Goal: Information Seeking & Learning: Learn about a topic

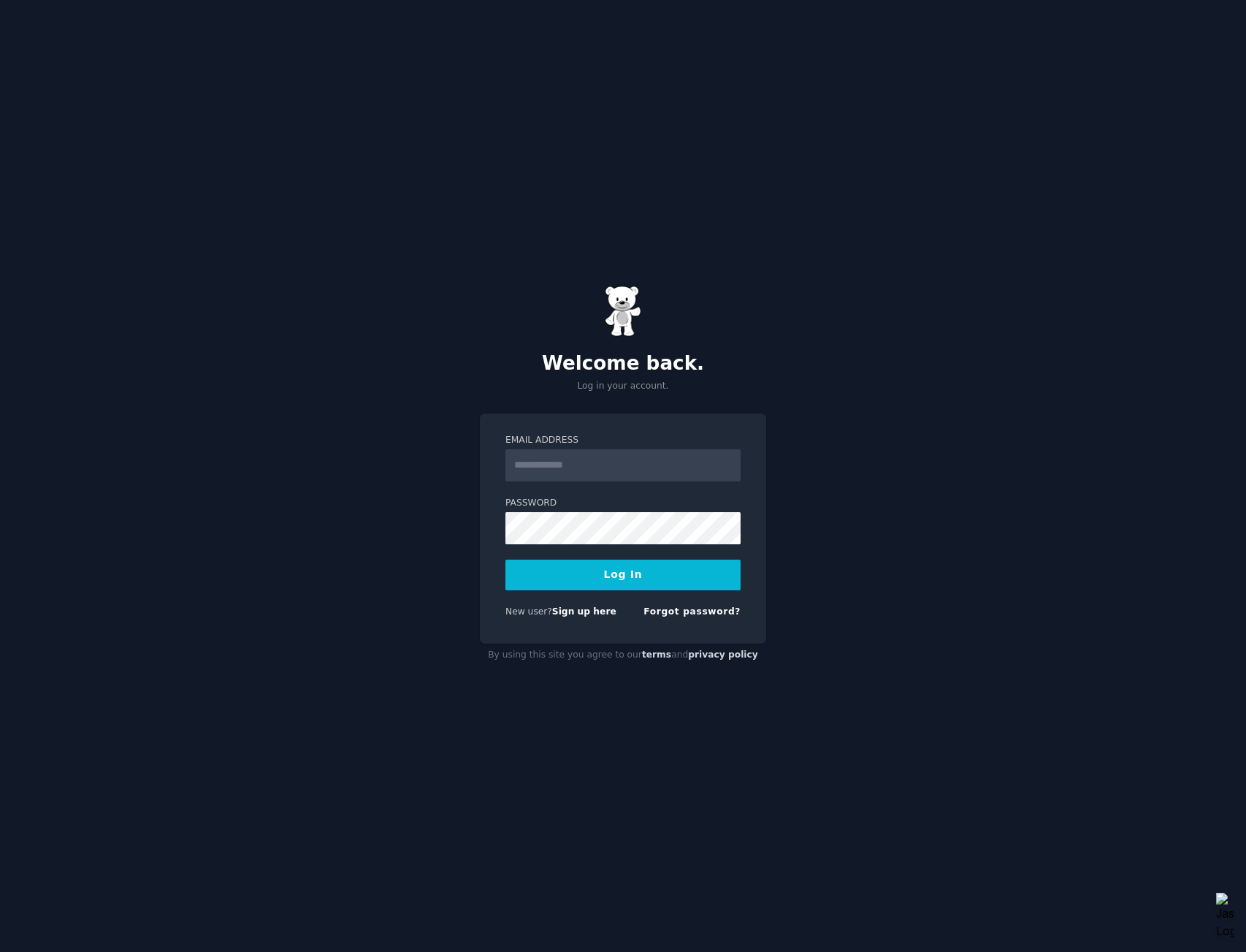
click at [577, 469] on input "Email Address" at bounding box center [623, 465] width 235 height 32
type input "**********"
click at [506, 559] on button "Log In" at bounding box center [623, 575] width 235 height 31
drag, startPoint x: 395, startPoint y: 472, endPoint x: 453, endPoint y: 480, distance: 58.5
click at [395, 472] on div "**********" at bounding box center [623, 476] width 1246 height 952
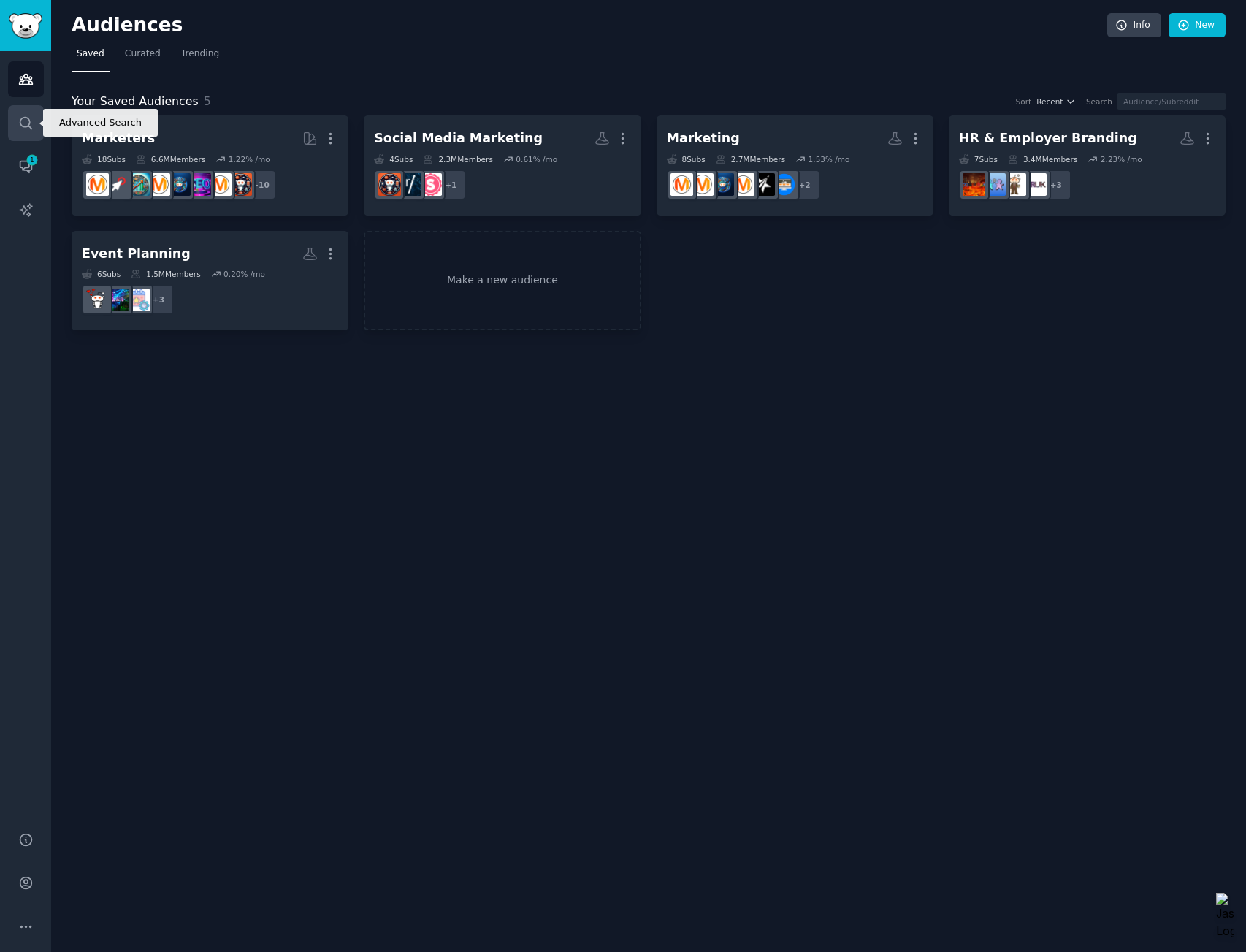
click at [23, 120] on icon "Sidebar" at bounding box center [26, 123] width 15 height 15
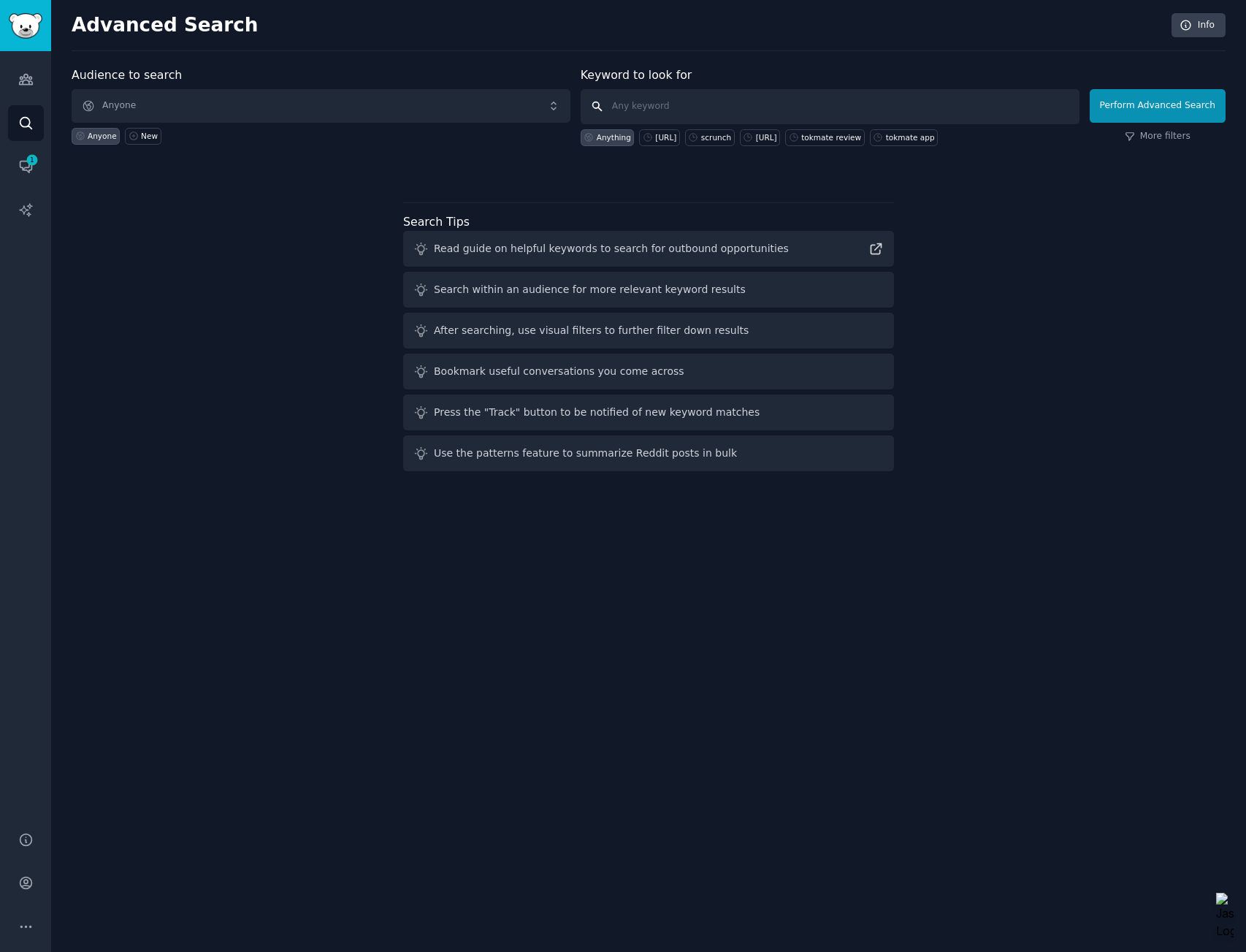
click at [664, 108] on input "text" at bounding box center [830, 106] width 499 height 35
type input "ahrefs brand radar"
click button "Perform Advanced Search" at bounding box center [1157, 105] width 136 height 33
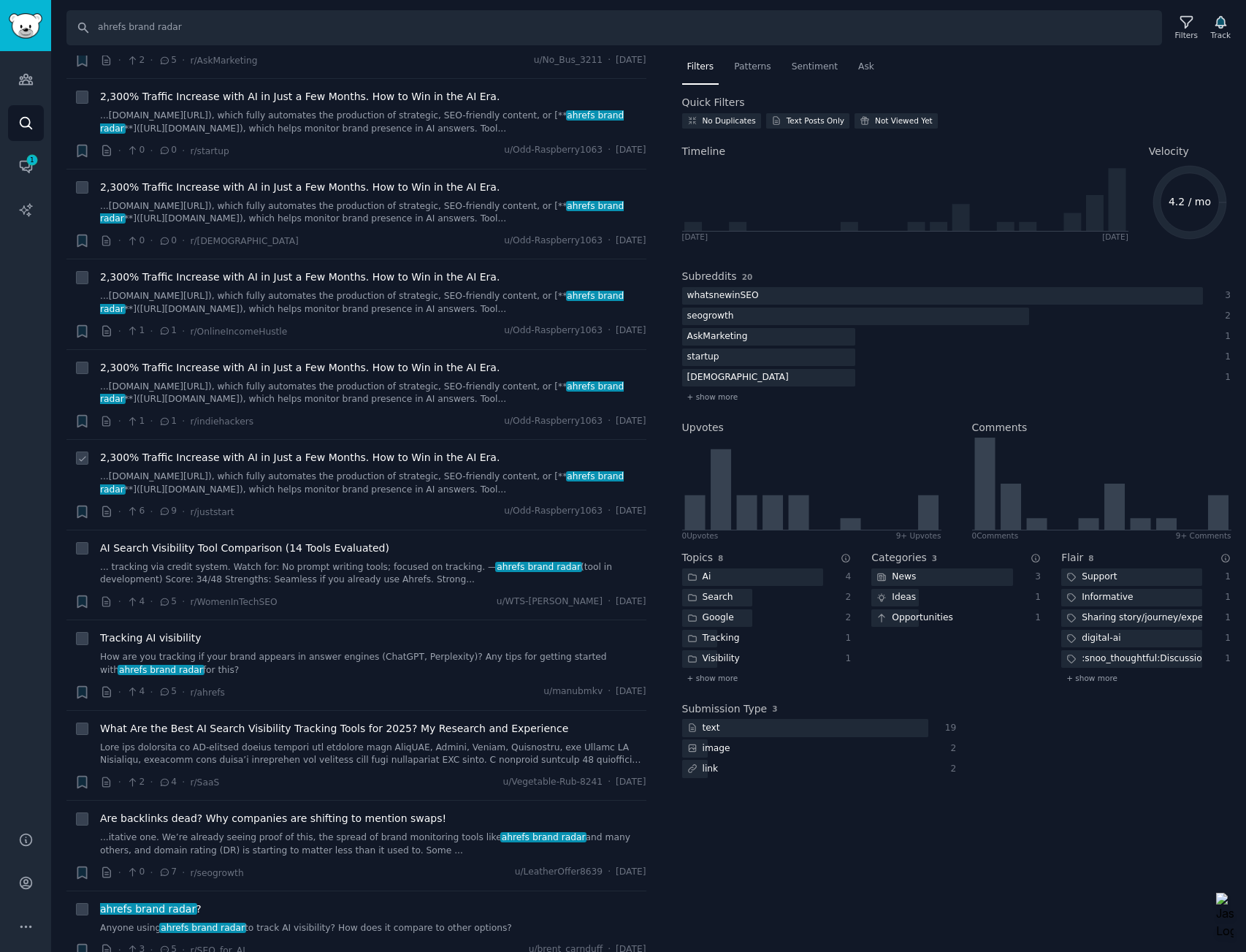
scroll to position [101, 0]
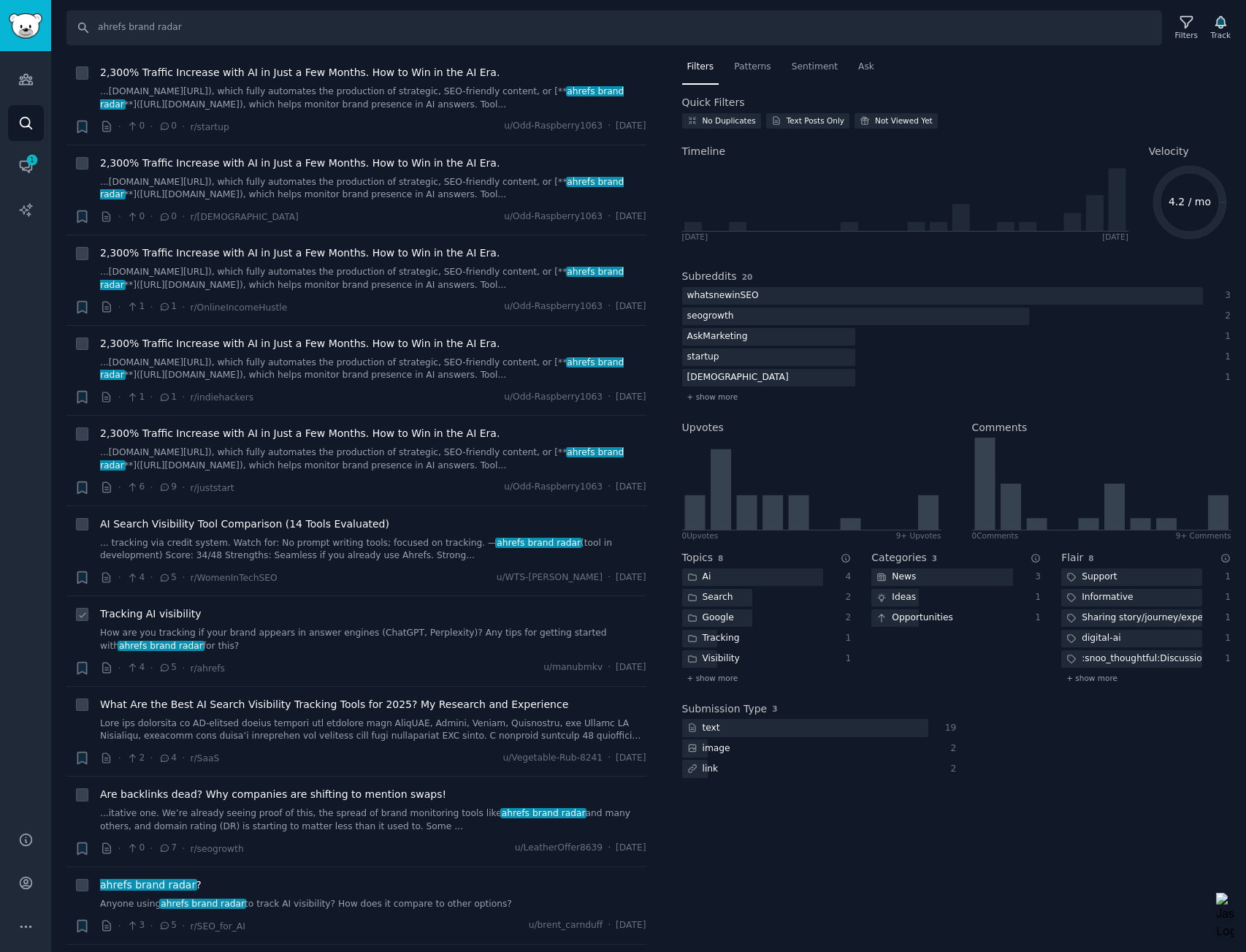
click at [255, 625] on div "Tracking AI visibility How are you tracking if your brand appears in answer eng…" at bounding box center [373, 629] width 547 height 46
click at [157, 631] on link "How are you tracking if your brand appears in answer engines (ChatGPT, Perplexi…" at bounding box center [373, 640] width 547 height 26
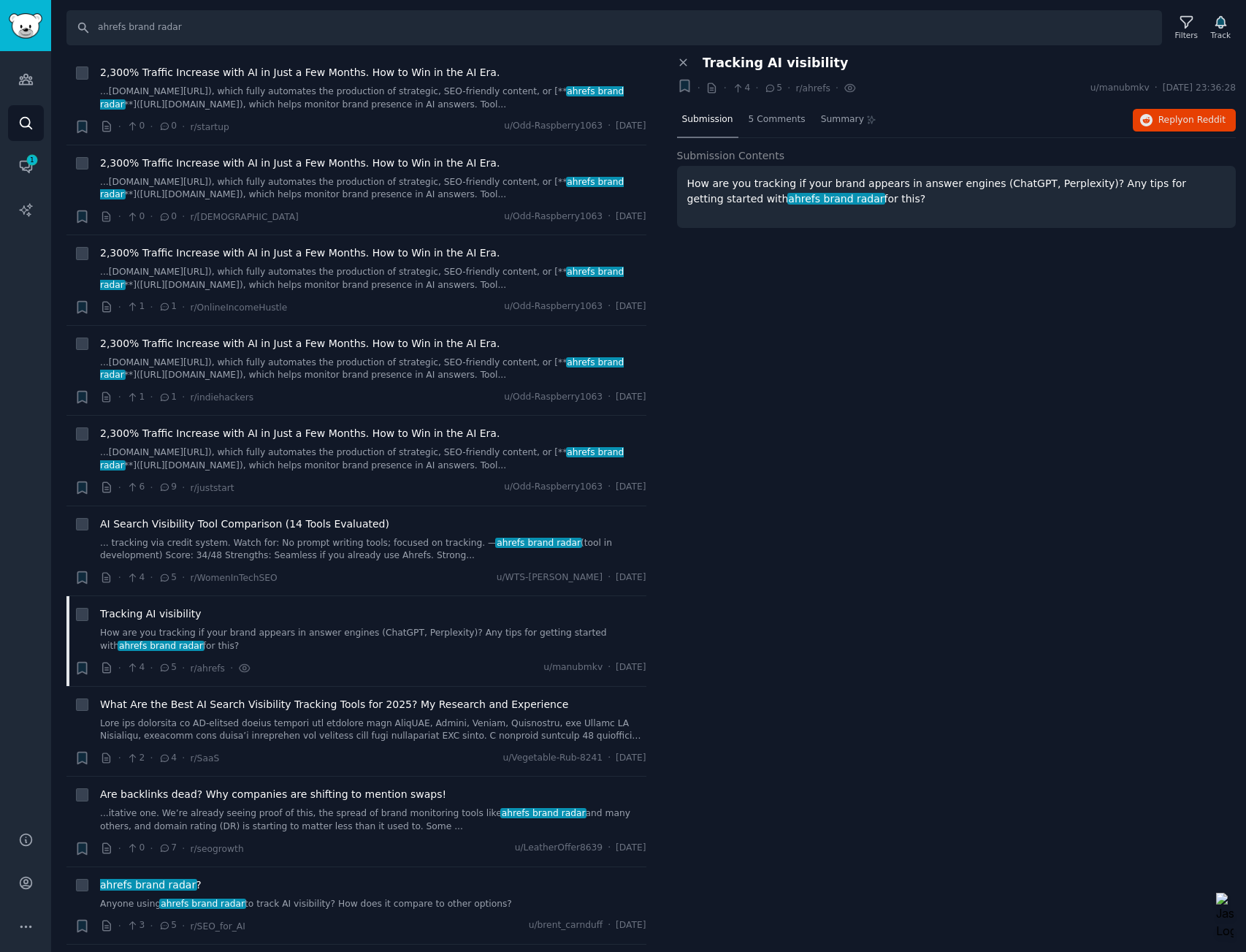
click at [857, 205] on p "How are you tracking if your brand appears in answer engines (ChatGPT, Perplexi…" at bounding box center [956, 191] width 539 height 31
click at [786, 126] on div "5 Comments" at bounding box center [777, 120] width 67 height 35
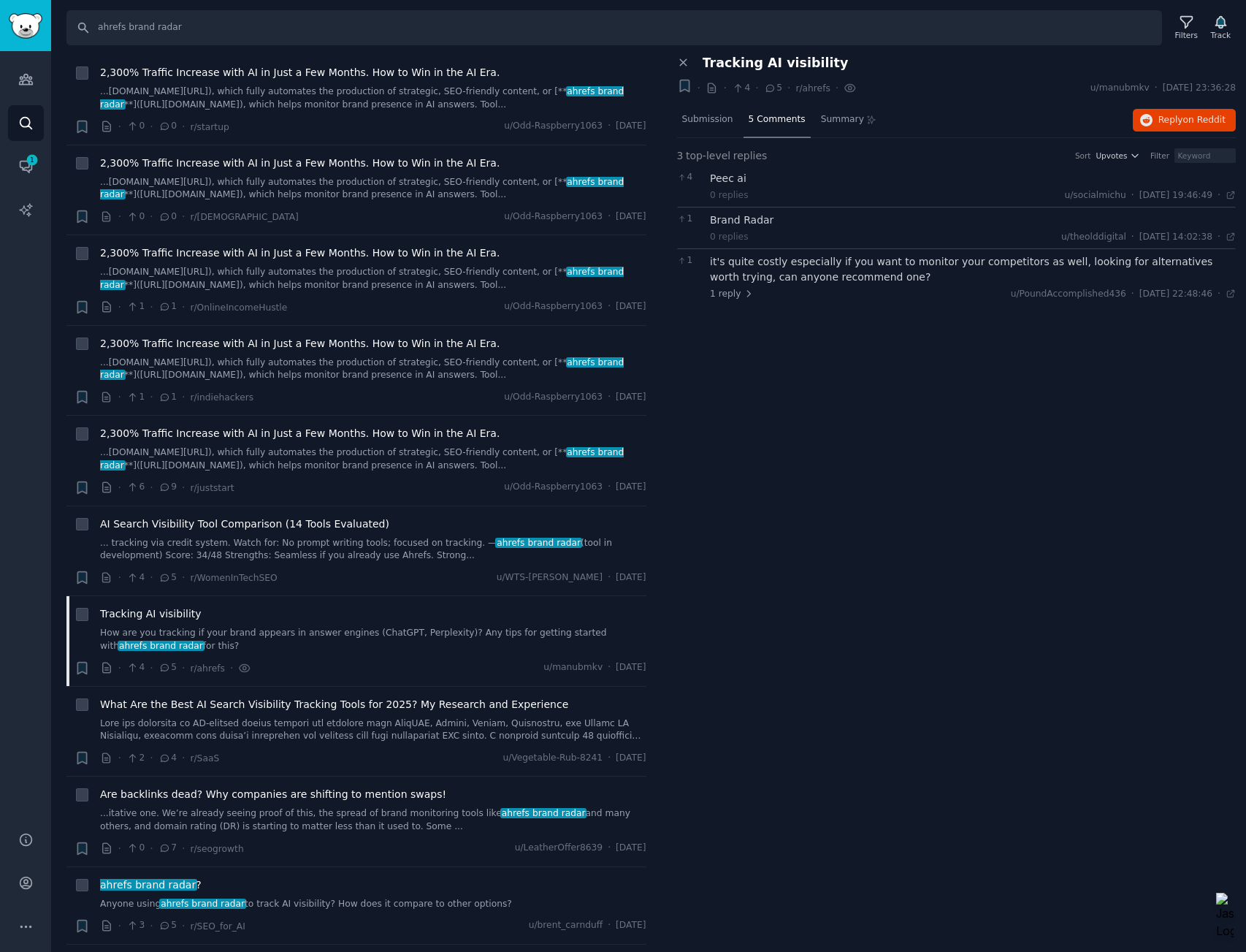
drag, startPoint x: 737, startPoint y: 295, endPoint x: 752, endPoint y: 300, distance: 15.8
click at [737, 295] on span "1 reply" at bounding box center [732, 294] width 44 height 13
click at [819, 324] on div "These things are expensive mainly because you need 271 runs \*per prompt\* to b…" at bounding box center [990, 326] width 493 height 31
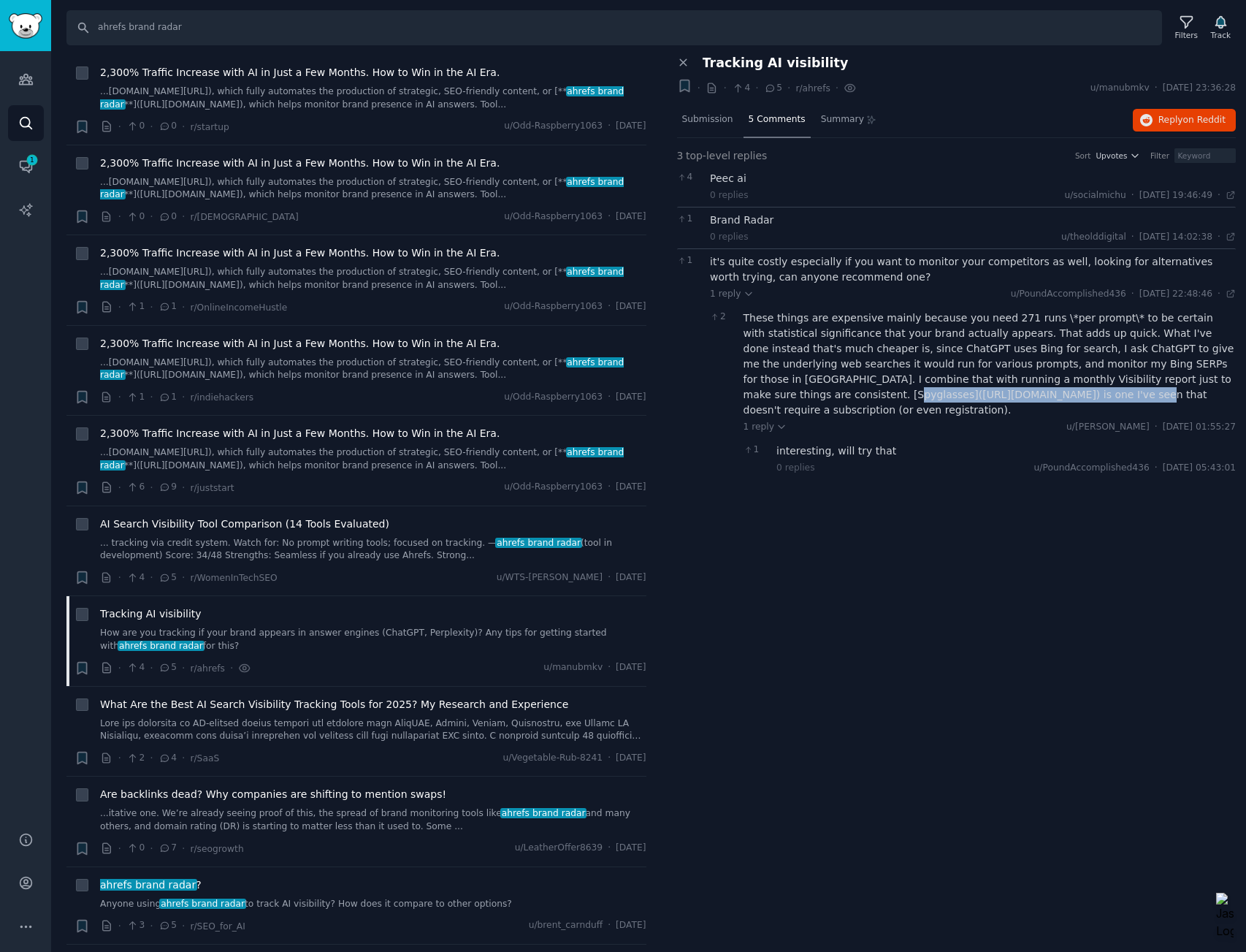
drag, startPoint x: 1018, startPoint y: 395, endPoint x: 808, endPoint y: 397, distance: 210.0
click at [808, 397] on div "These things are expensive mainly because you need 271 runs \*per prompt\* to b…" at bounding box center [990, 365] width 493 height 108
copy div "[URL][DOMAIN_NAME]"
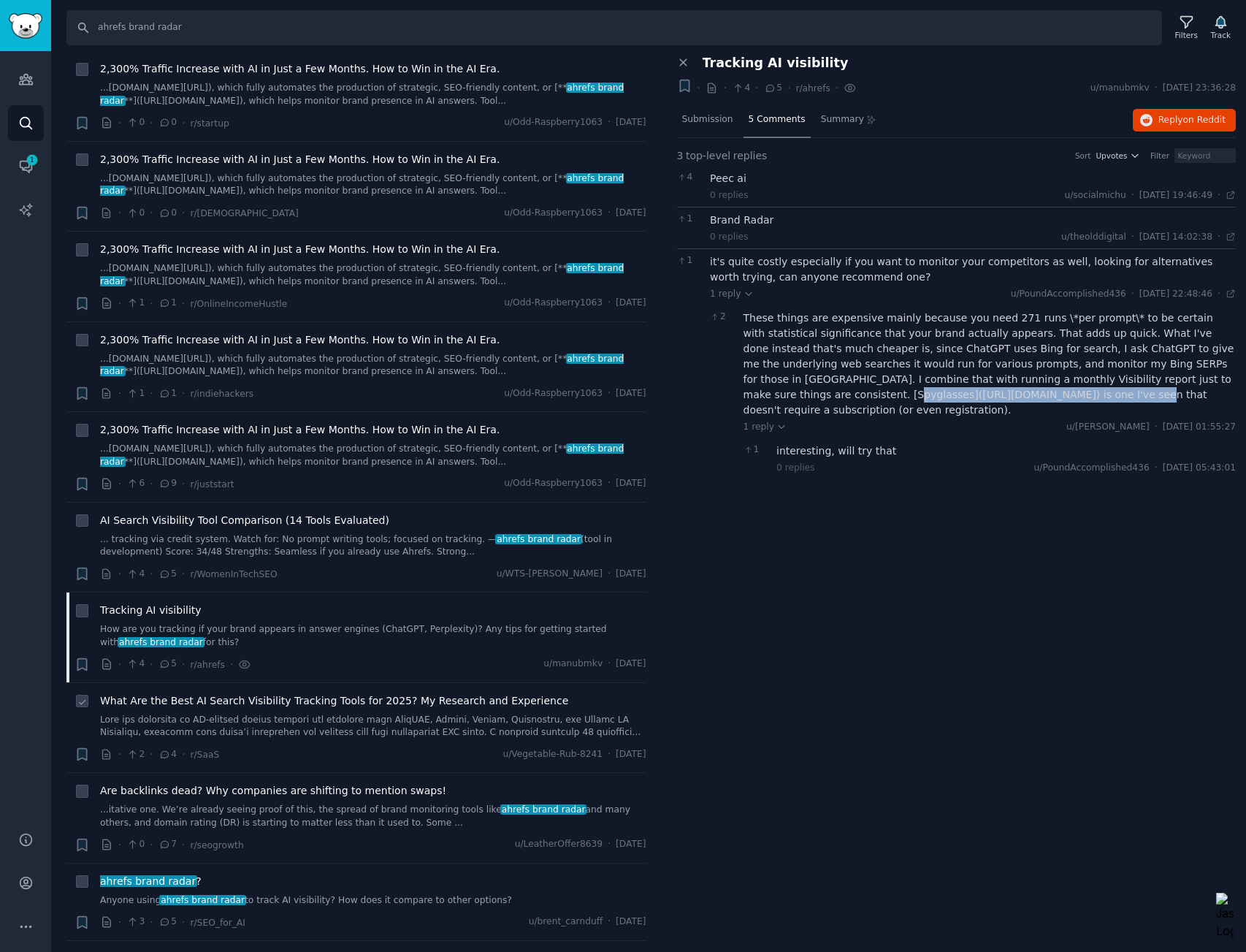
click at [271, 714] on link at bounding box center [373, 727] width 547 height 26
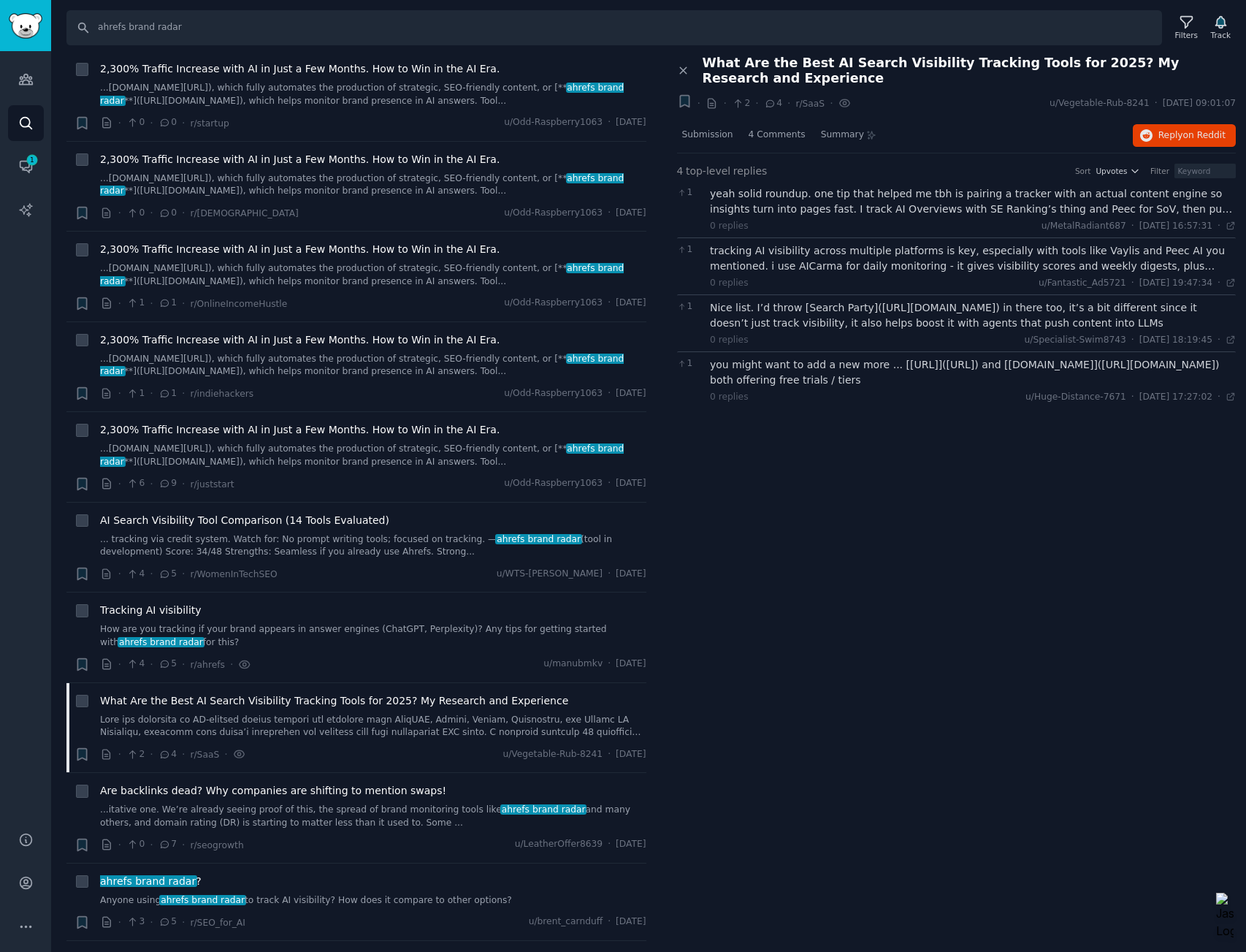
click at [867, 206] on div "yeah solid roundup. one tip that helped me tbh is pairing a tracker with an act…" at bounding box center [974, 201] width 526 height 31
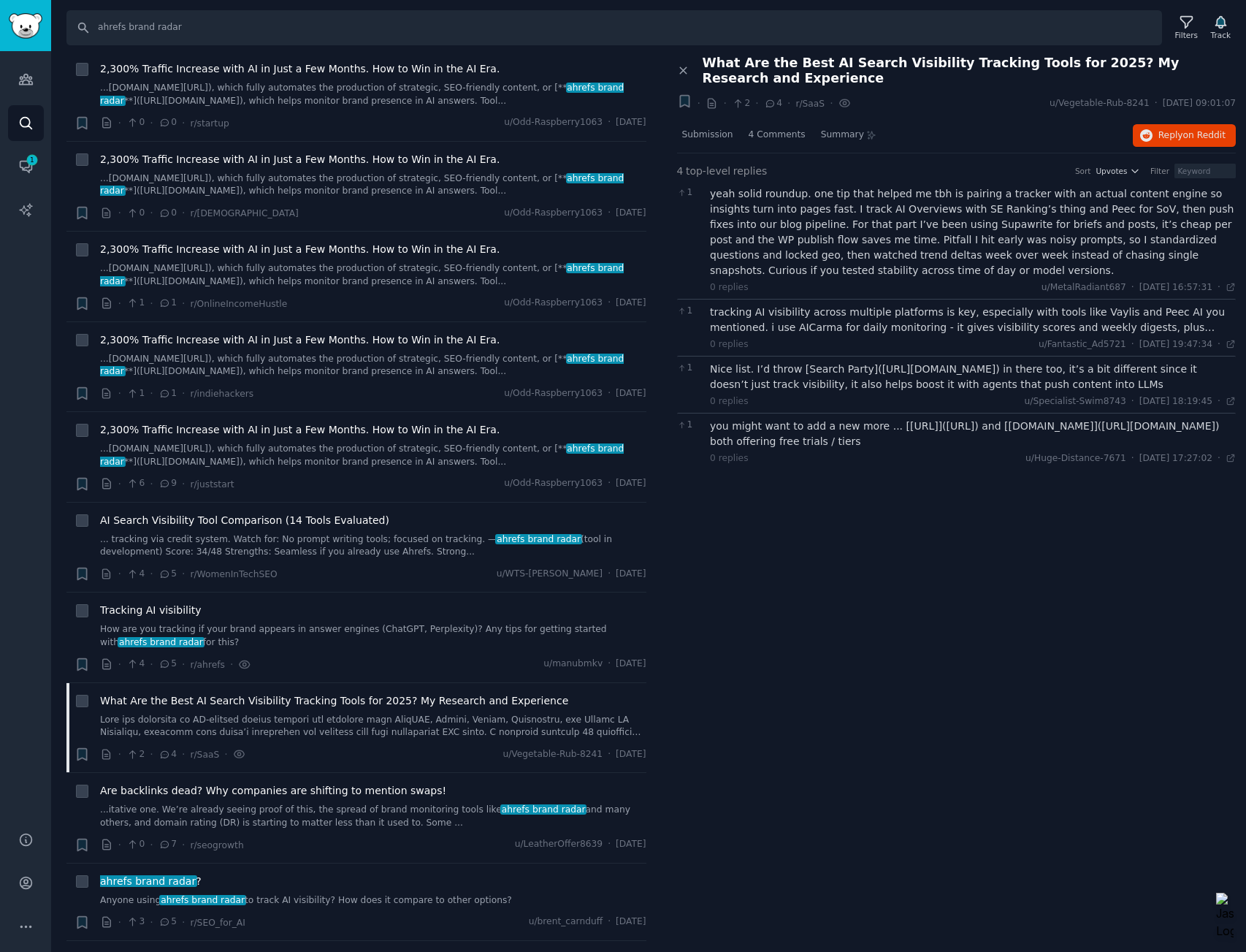
drag, startPoint x: 862, startPoint y: 318, endPoint x: 877, endPoint y: 319, distance: 15.0
click at [862, 318] on div "tracking AI visibility across multiple platforms is key, especially with tools …" at bounding box center [974, 320] width 526 height 31
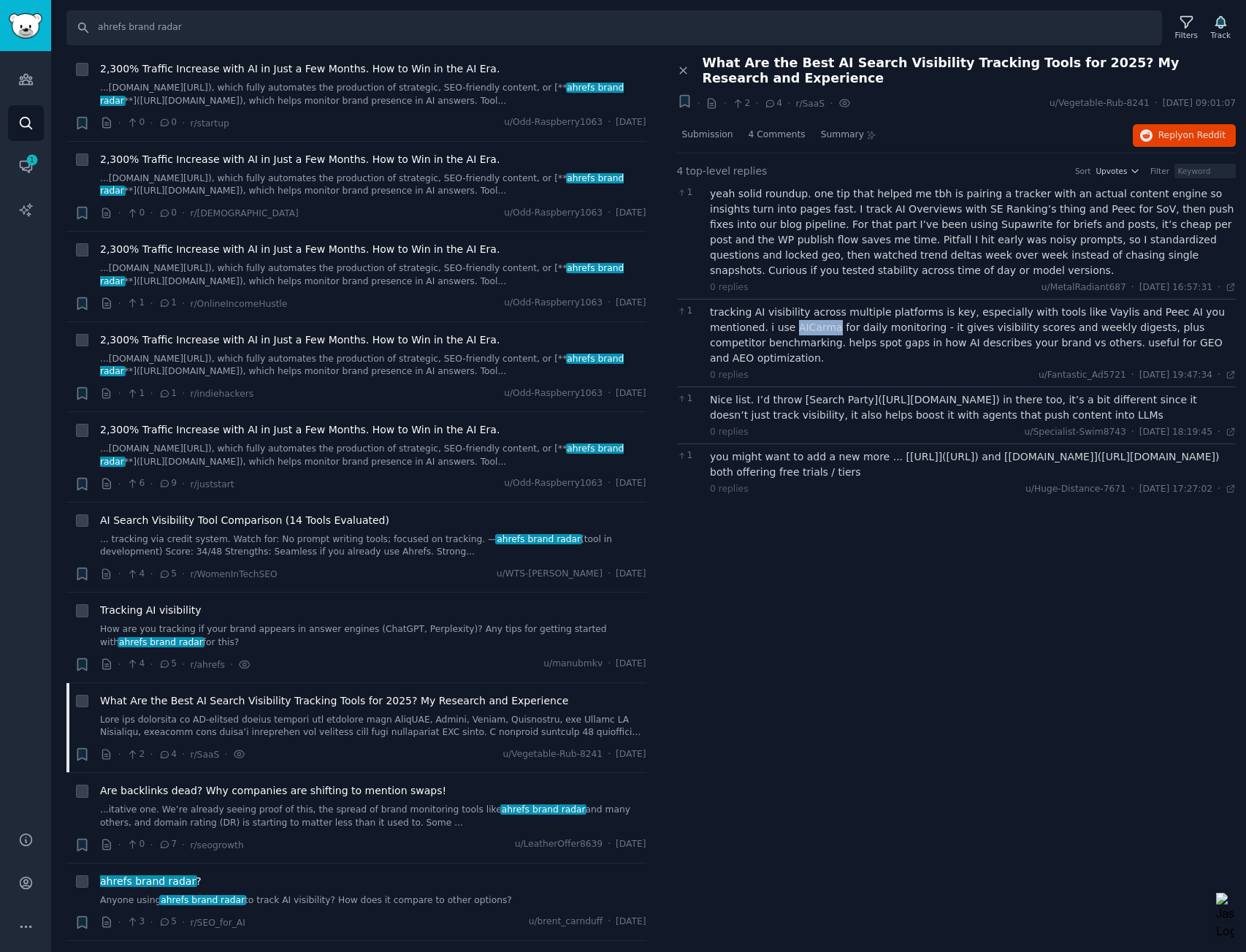
drag, startPoint x: 776, startPoint y: 326, endPoint x: 736, endPoint y: 325, distance: 40.0
click at [736, 325] on div "tracking AI visibility across multiple platforms is key, especially with tools …" at bounding box center [974, 336] width 526 height 61
copy div "AICarma"
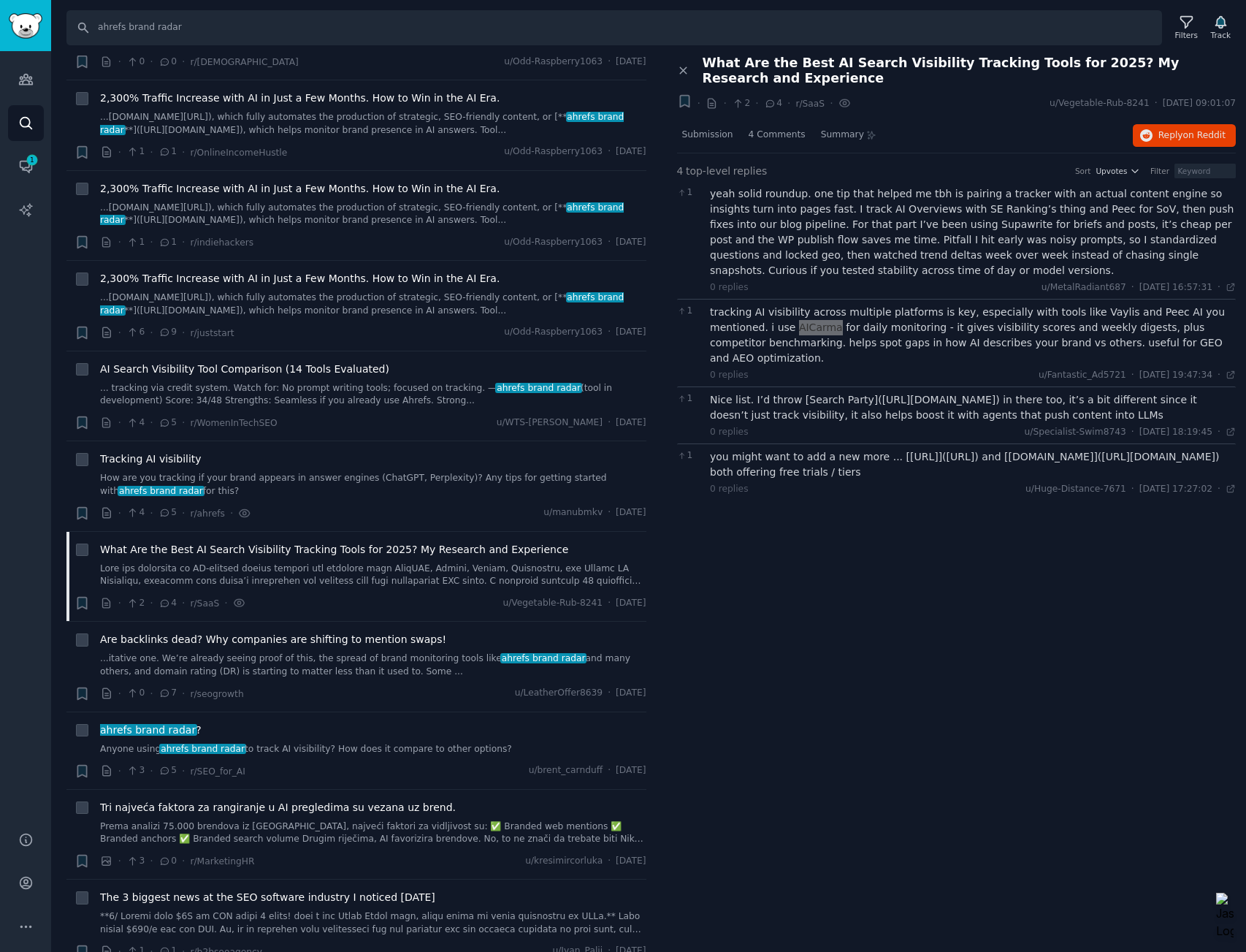
scroll to position [267, 0]
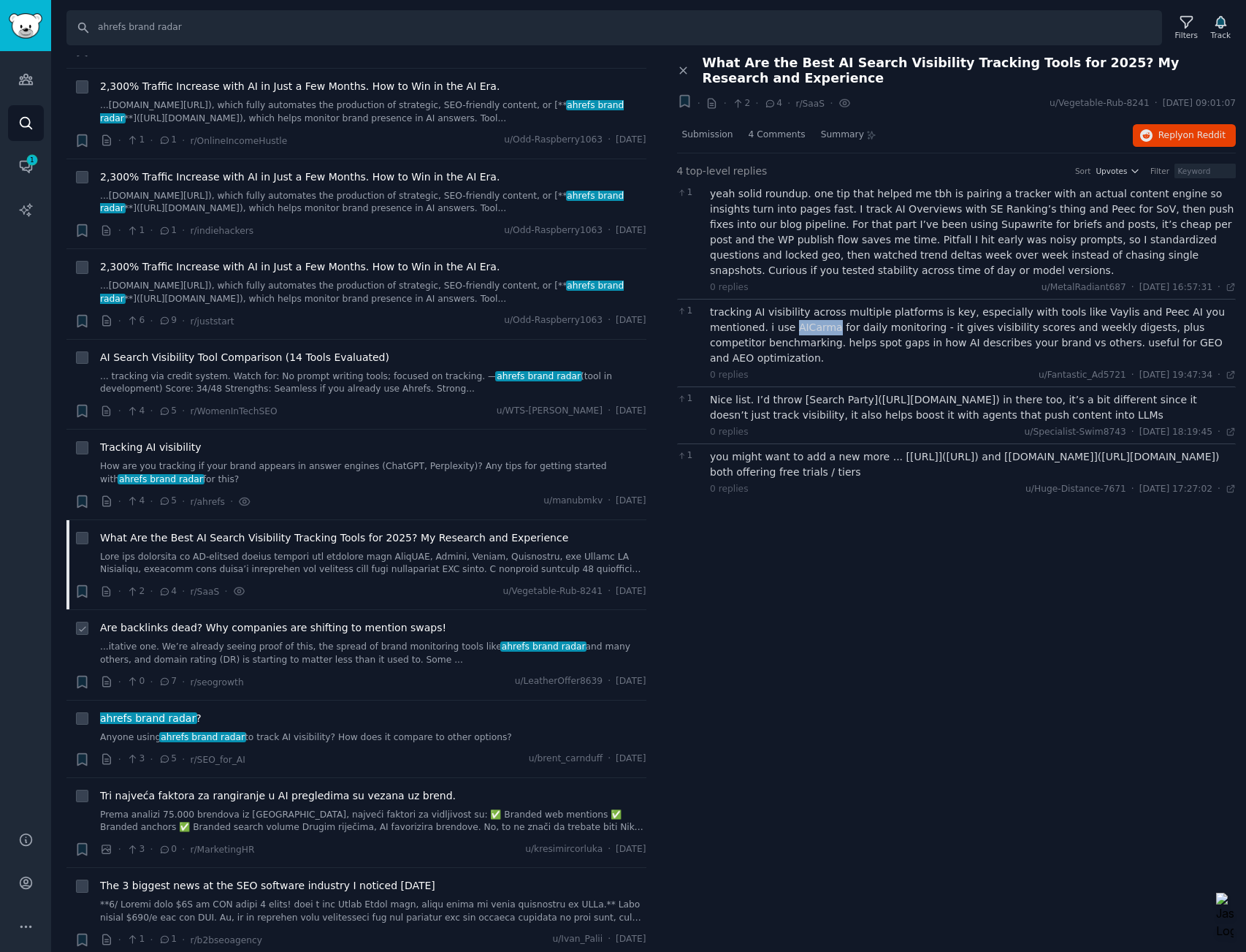
click at [245, 645] on link "...itative one. We’re already seeing proof of this, the spread of brand monitor…" at bounding box center [373, 653] width 547 height 26
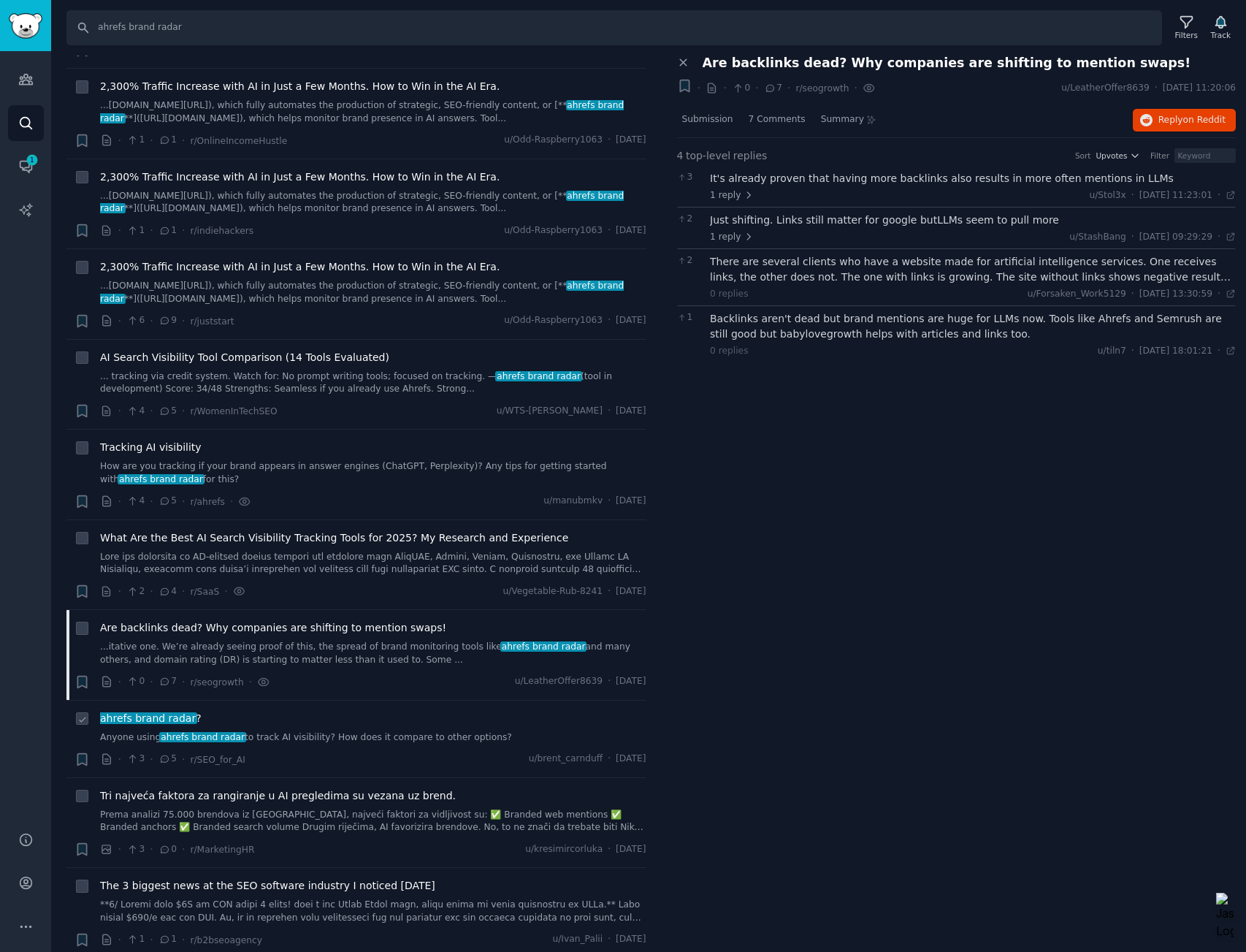
click at [303, 740] on link "Anyone using ahrefs brand radar to track AI visibility? How does it compare to …" at bounding box center [373, 737] width 547 height 13
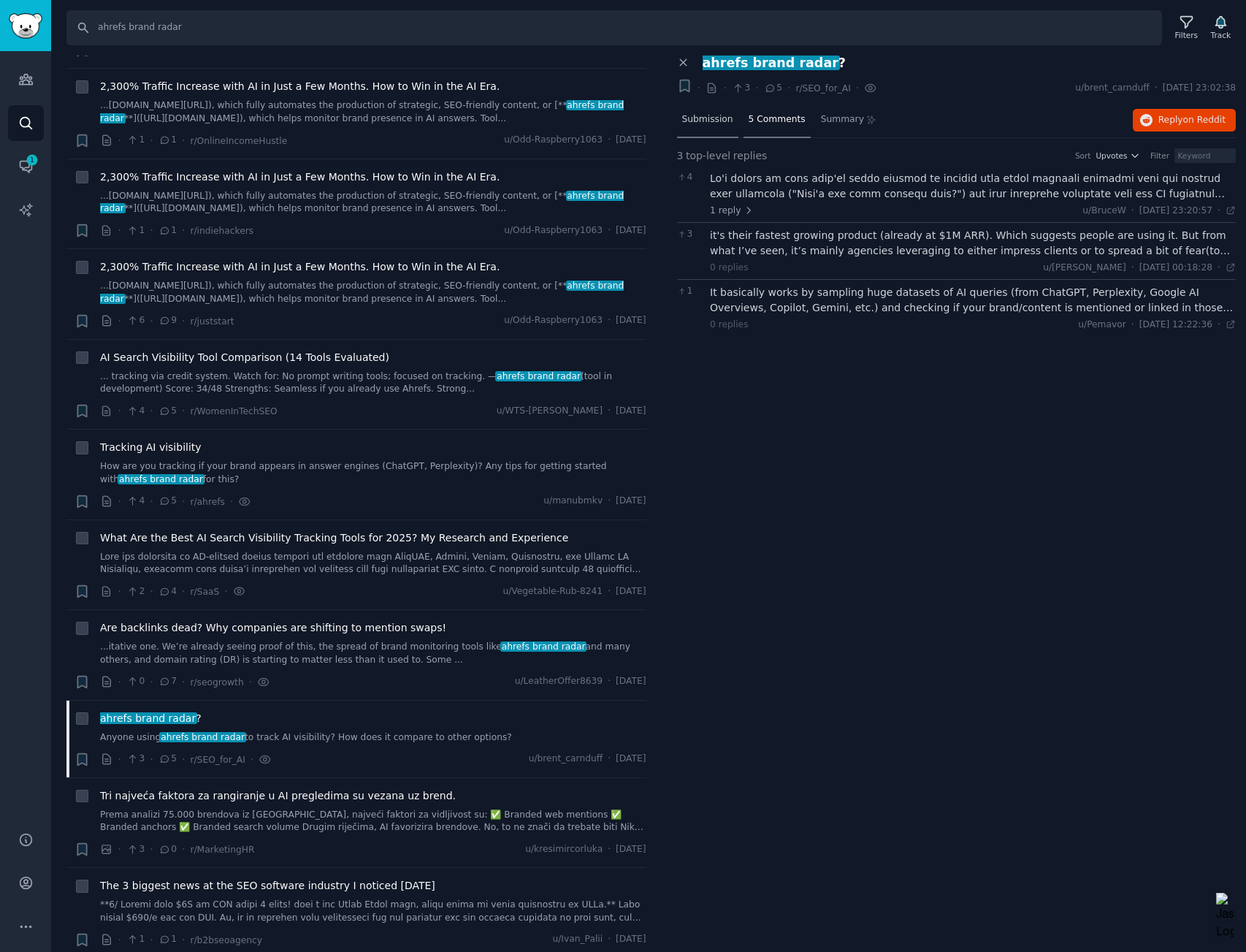
click at [717, 122] on span "Submission" at bounding box center [708, 120] width 51 height 13
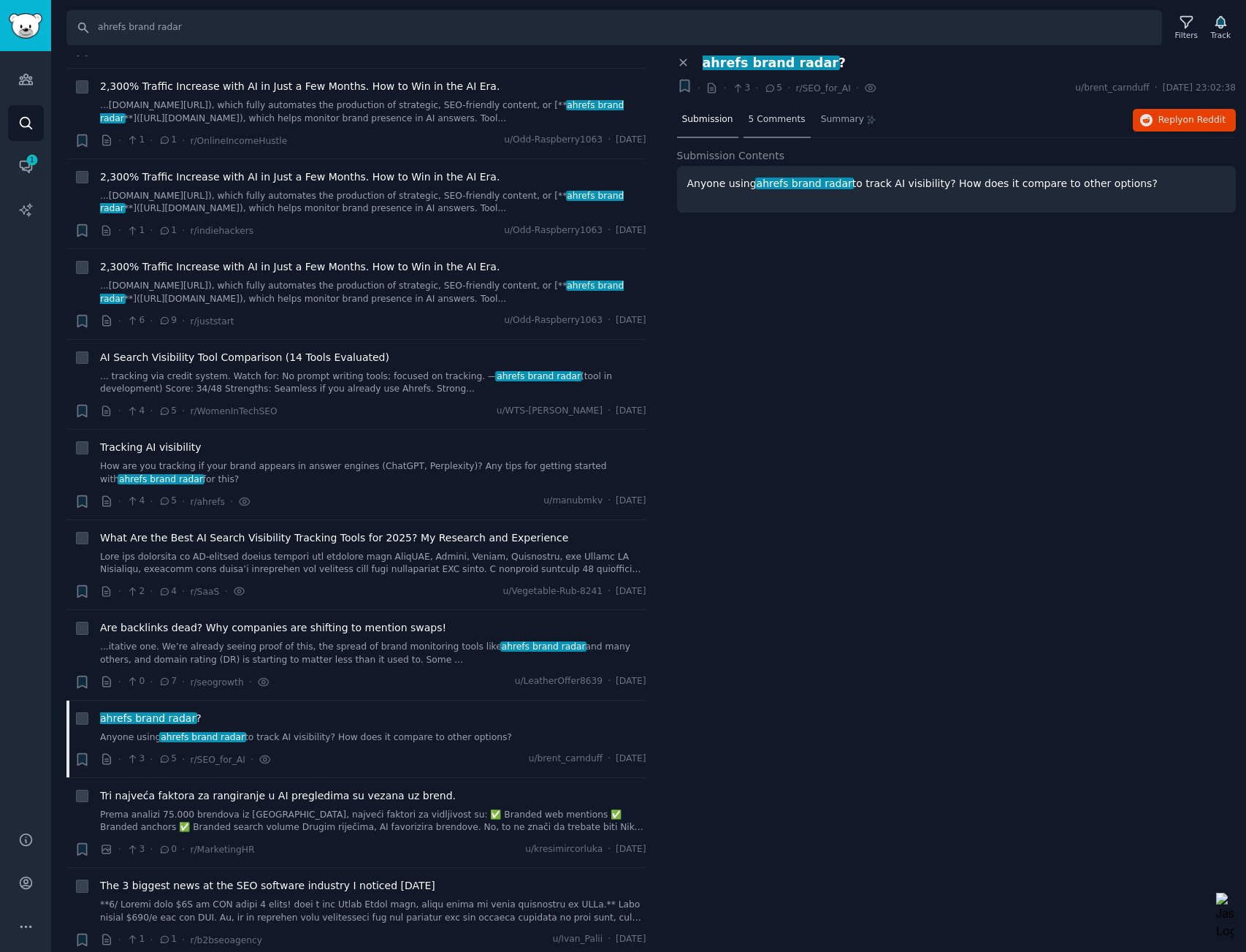
click at [776, 123] on span "5 Comments" at bounding box center [777, 120] width 57 height 13
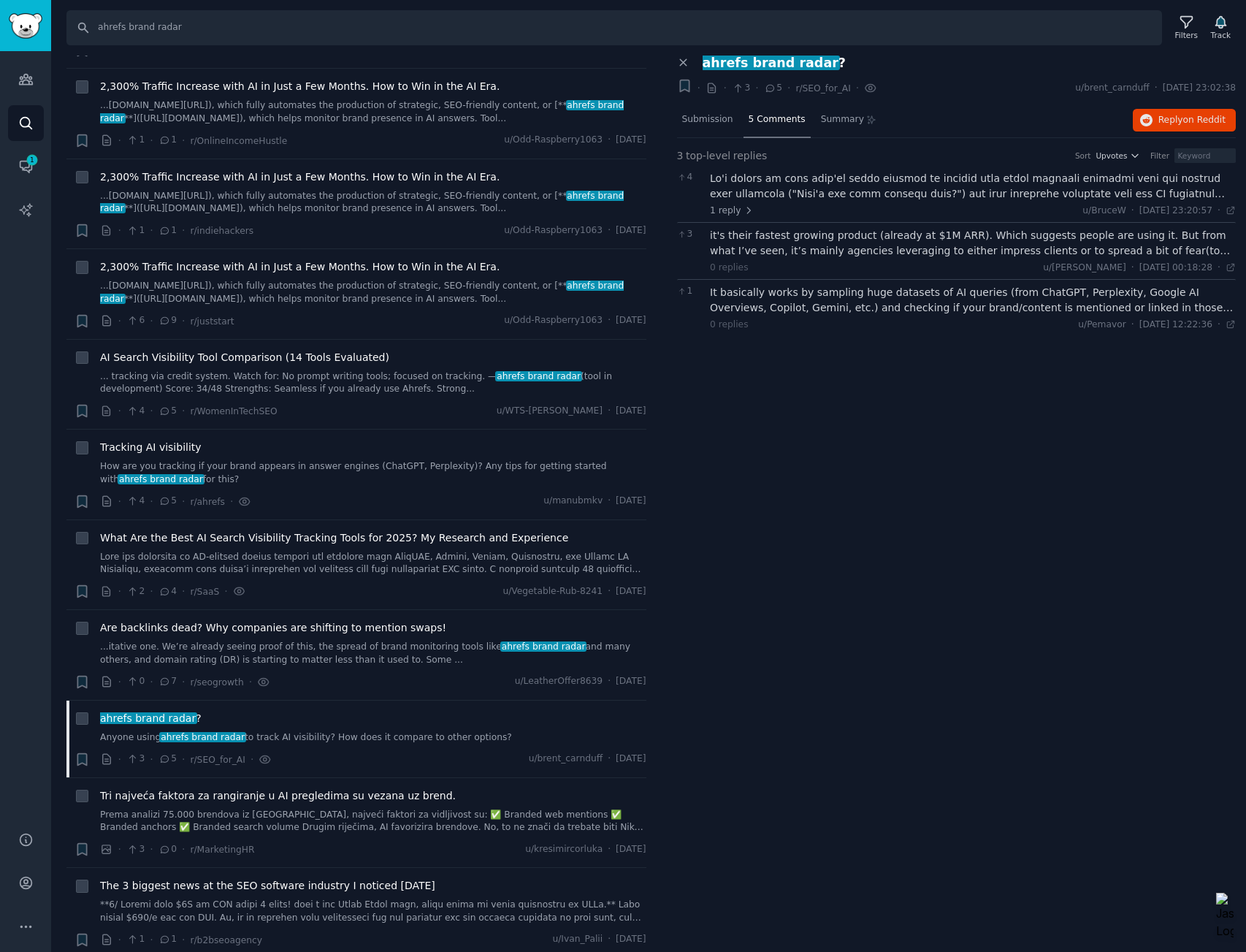
click at [773, 183] on div at bounding box center [974, 186] width 526 height 31
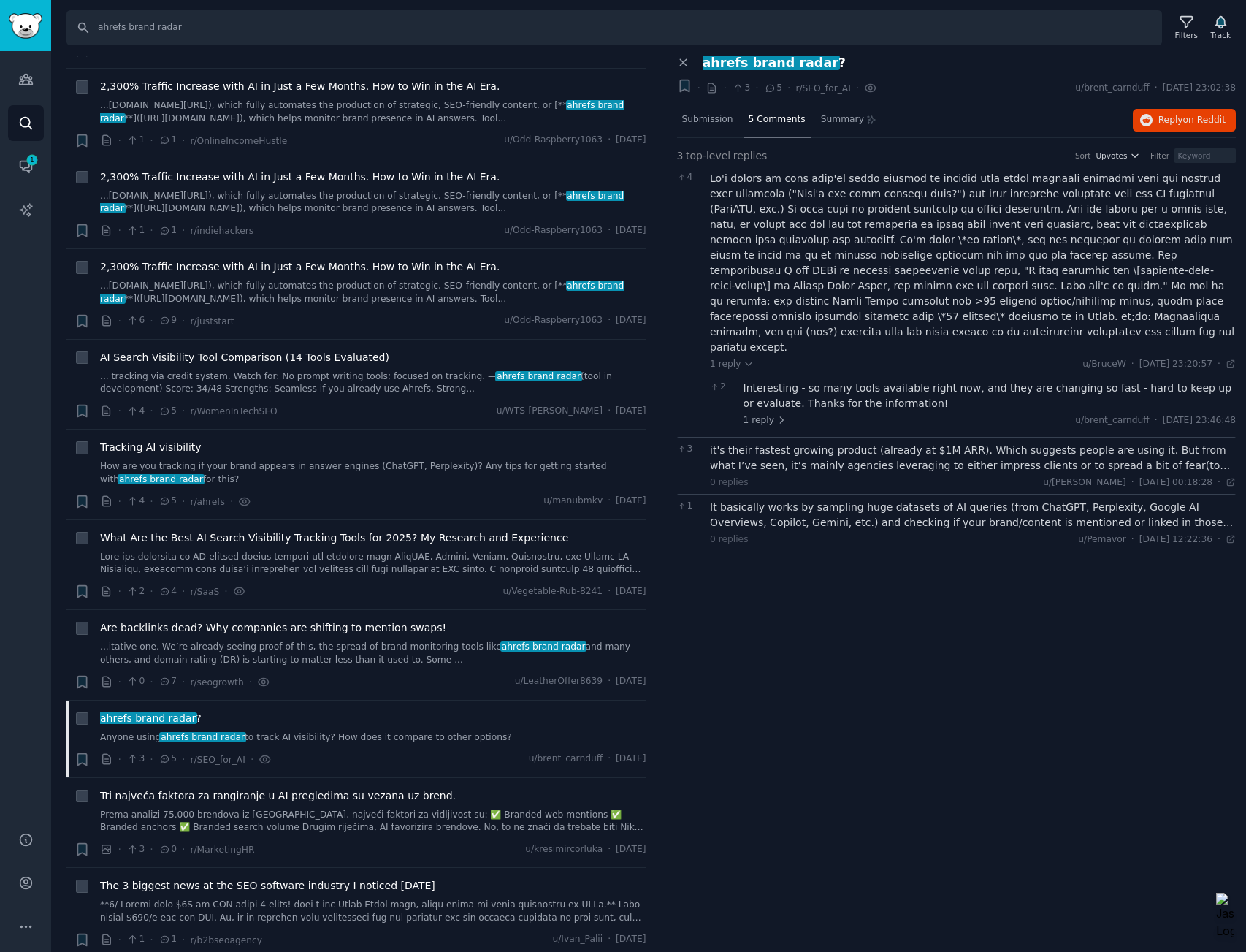
click at [927, 455] on div "it's their fastest growing product (already at $1M ARR). Which suggests people …" at bounding box center [974, 458] width 526 height 31
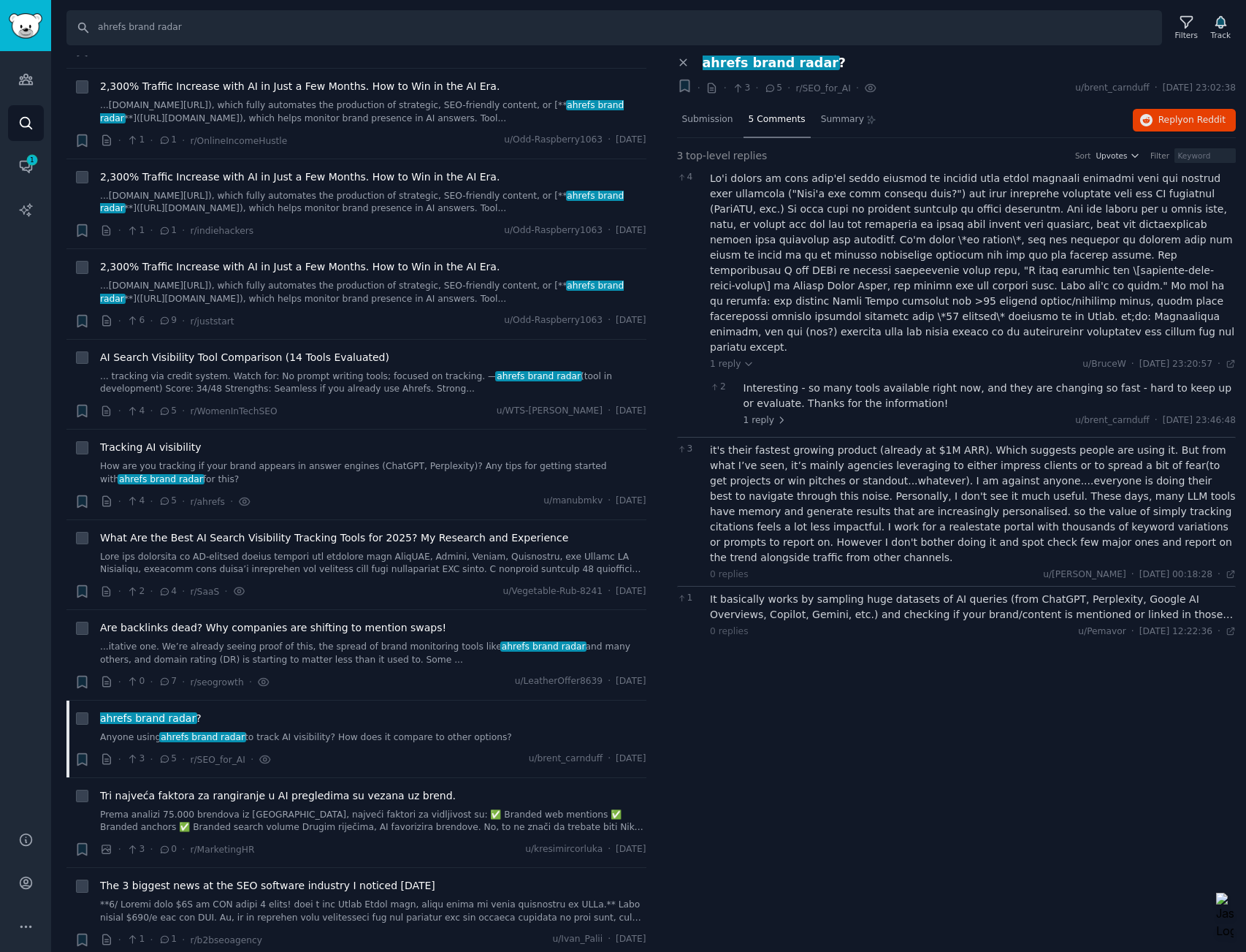
click at [993, 592] on div "It basically works by sampling huge datasets of AI queries (from ChatGPT, Perpl…" at bounding box center [974, 607] width 526 height 31
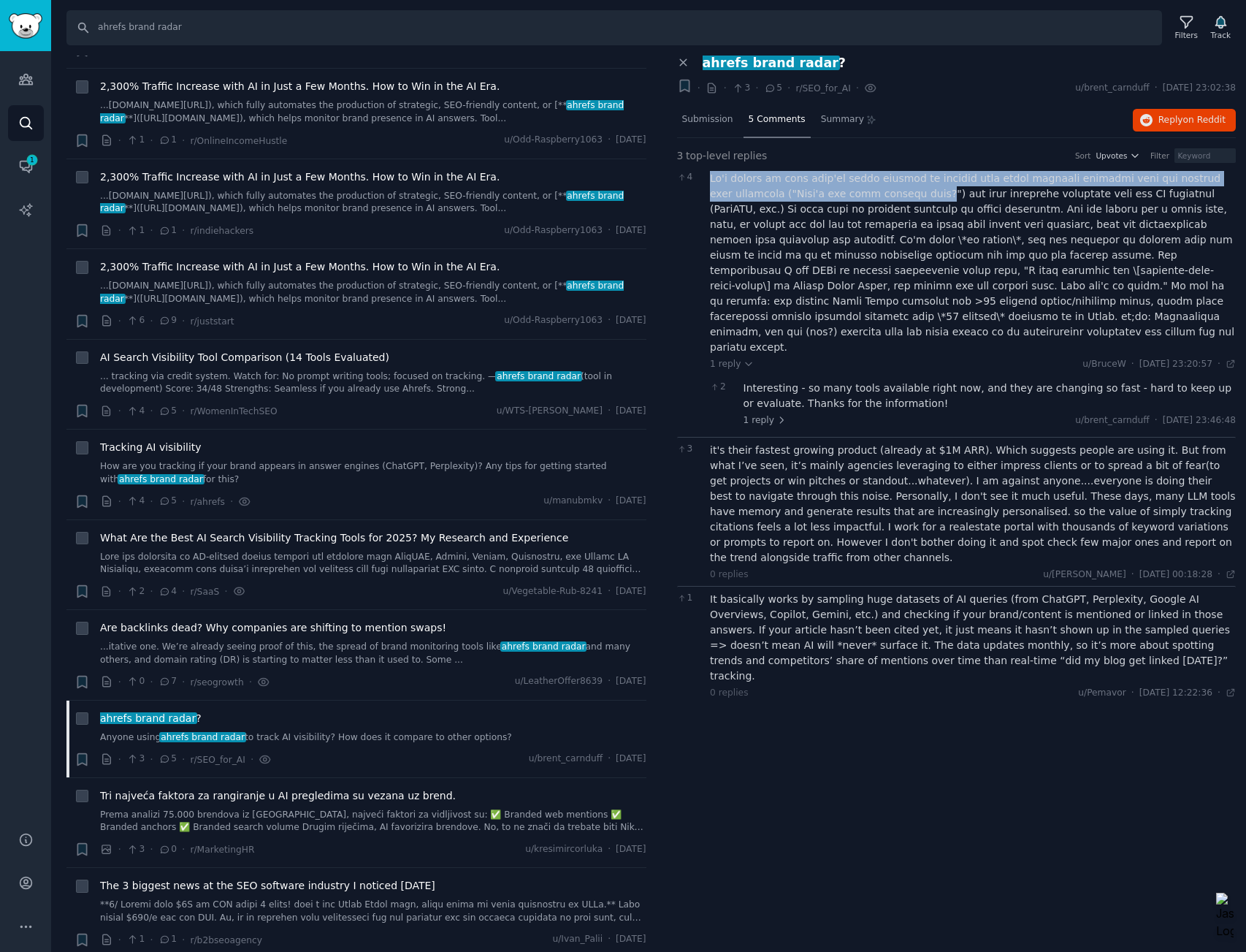
drag, startPoint x: 708, startPoint y: 176, endPoint x: 863, endPoint y: 195, distance: 156.2
click at [863, 195] on div "4 1 reply u/BruceW · [DATE] 23:20:57 Tue 12/08/2025 · 2 Interesting - so many t…" at bounding box center [956, 301] width 559 height 271
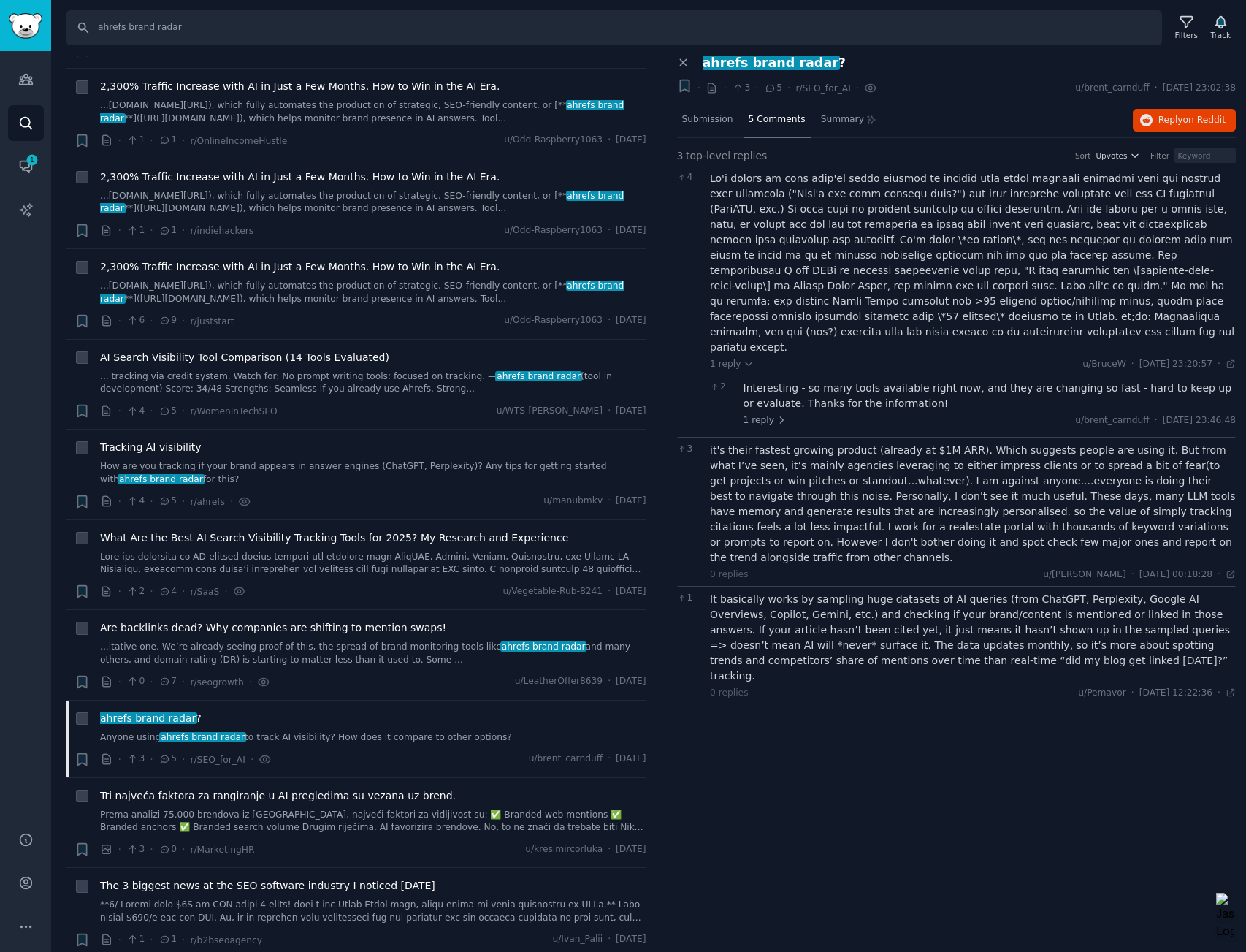
click at [909, 191] on div at bounding box center [974, 263] width 526 height 184
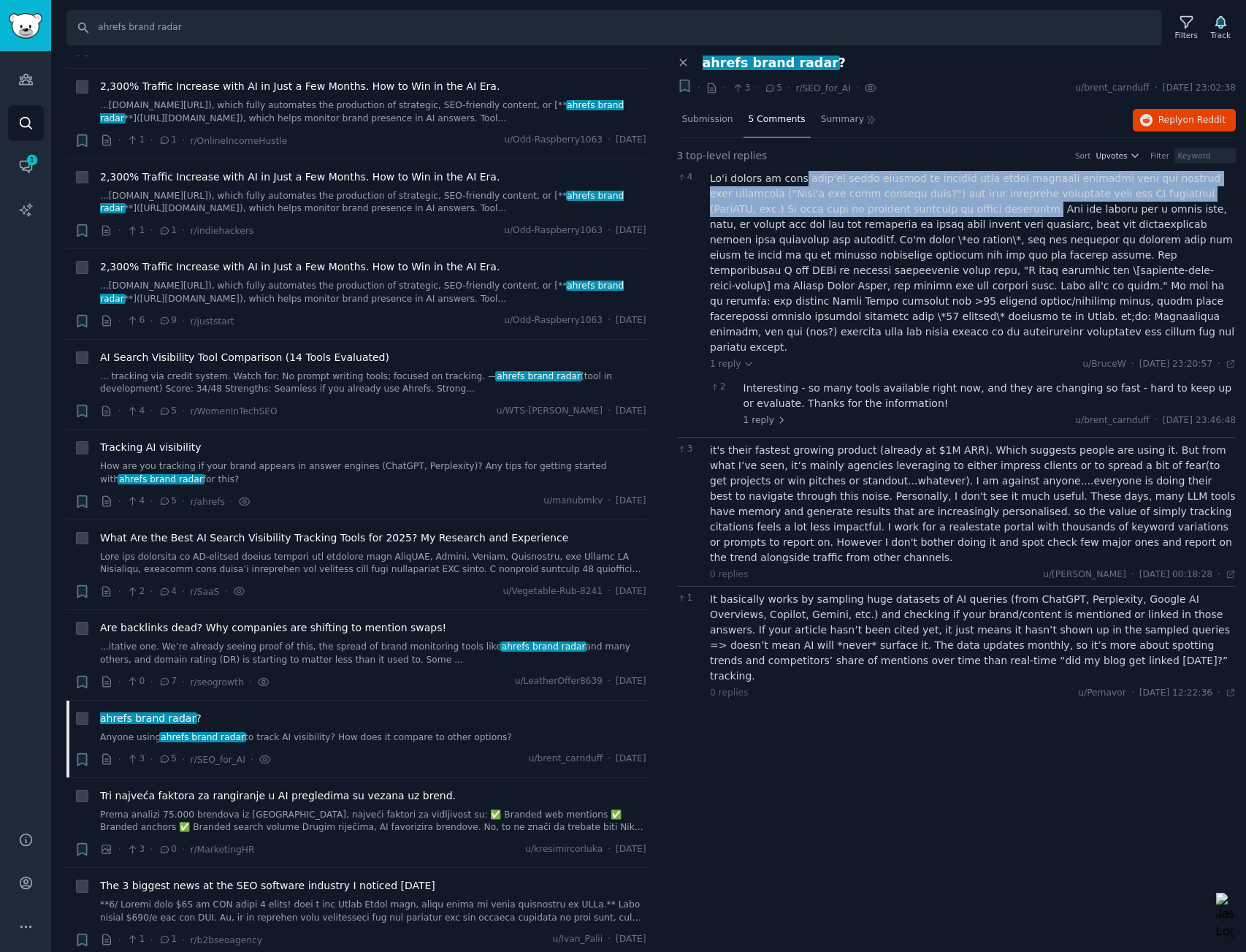
drag, startPoint x: 793, startPoint y: 174, endPoint x: 934, endPoint y: 206, distance: 144.6
click at [934, 206] on div at bounding box center [974, 263] width 526 height 184
copy div "they've taken million of queries from their keywords database that are phrased …"
click at [1180, 118] on span "Reply on Reddit" at bounding box center [1192, 120] width 67 height 13
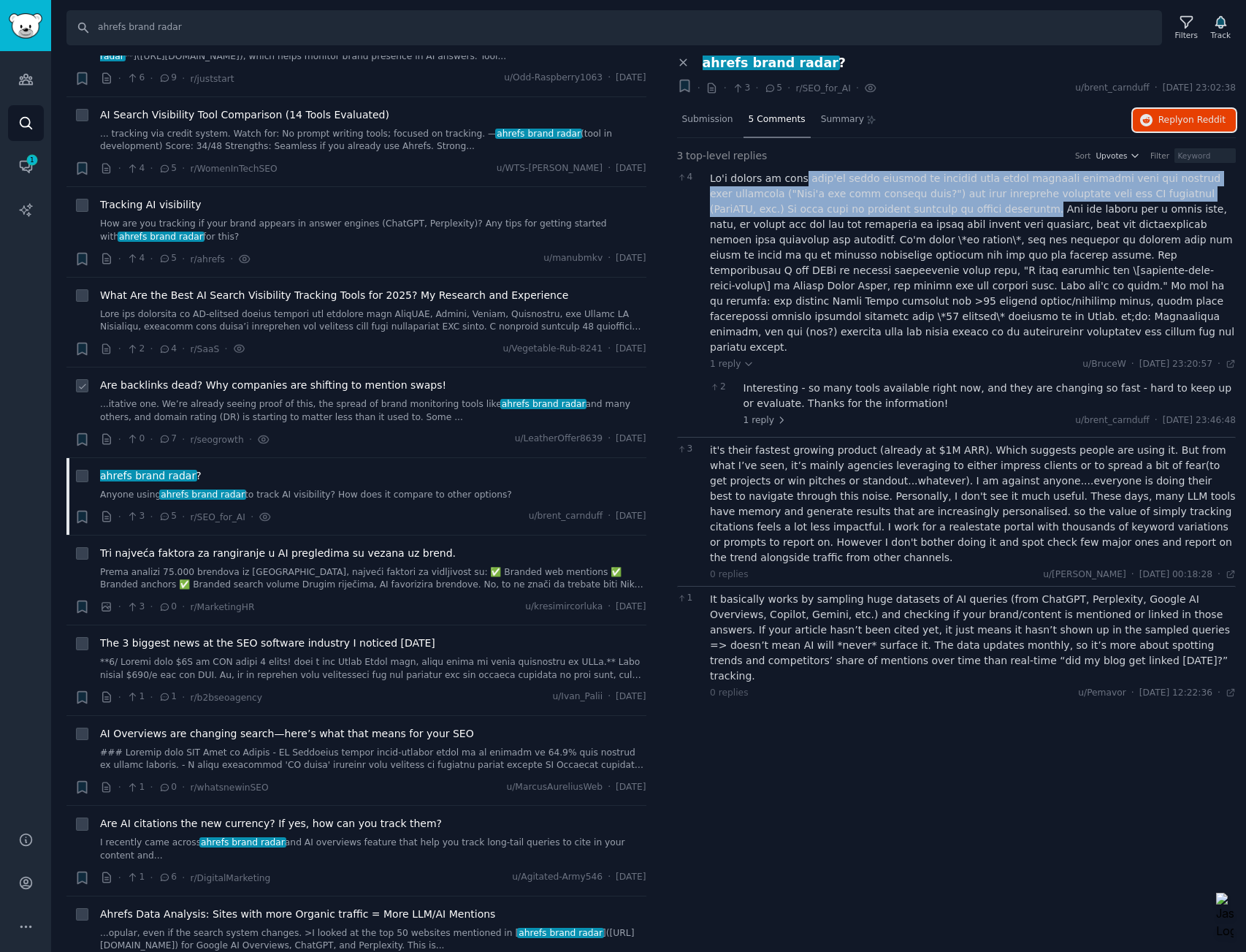
scroll to position [516, 0]
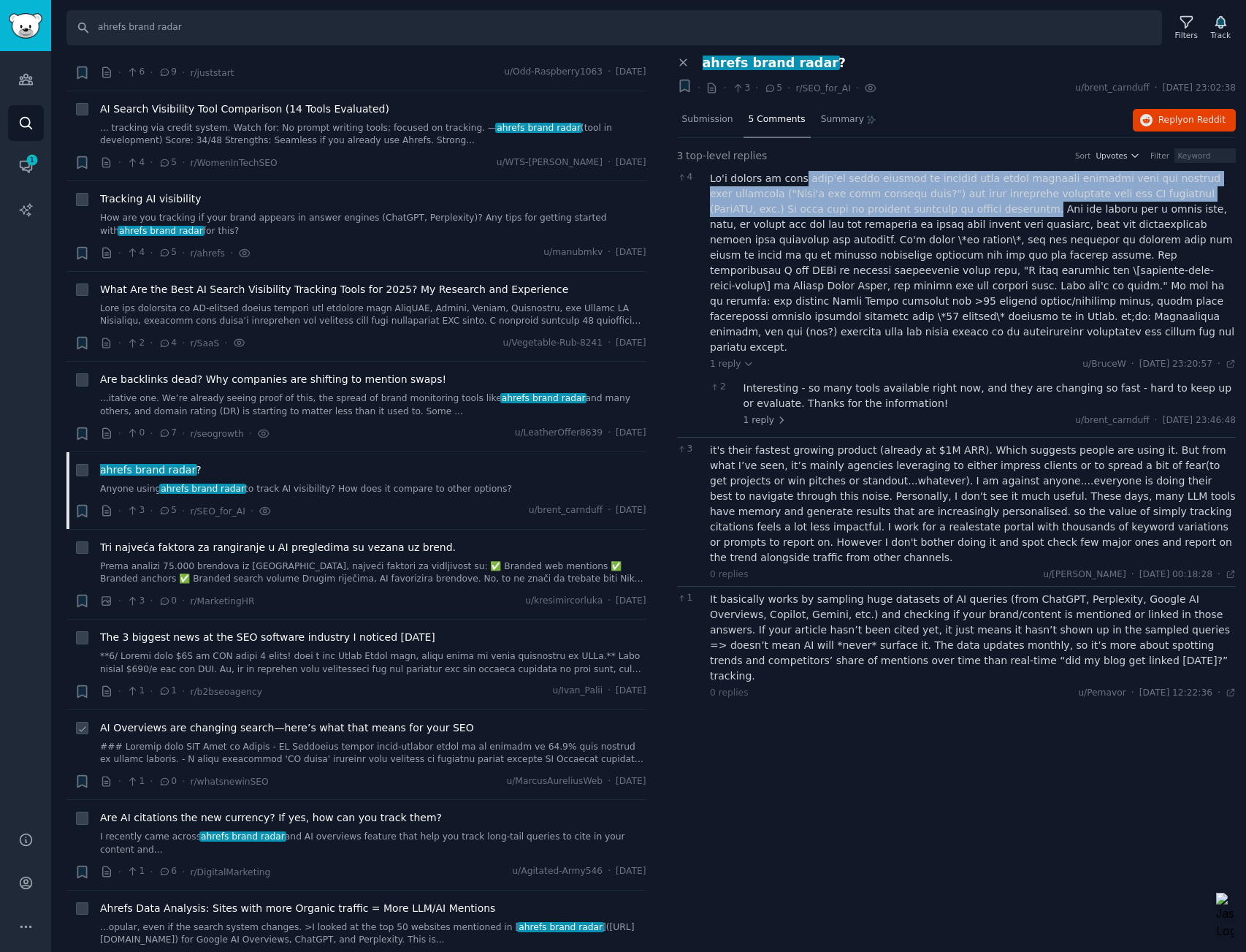
click at [295, 758] on link at bounding box center [373, 753] width 547 height 26
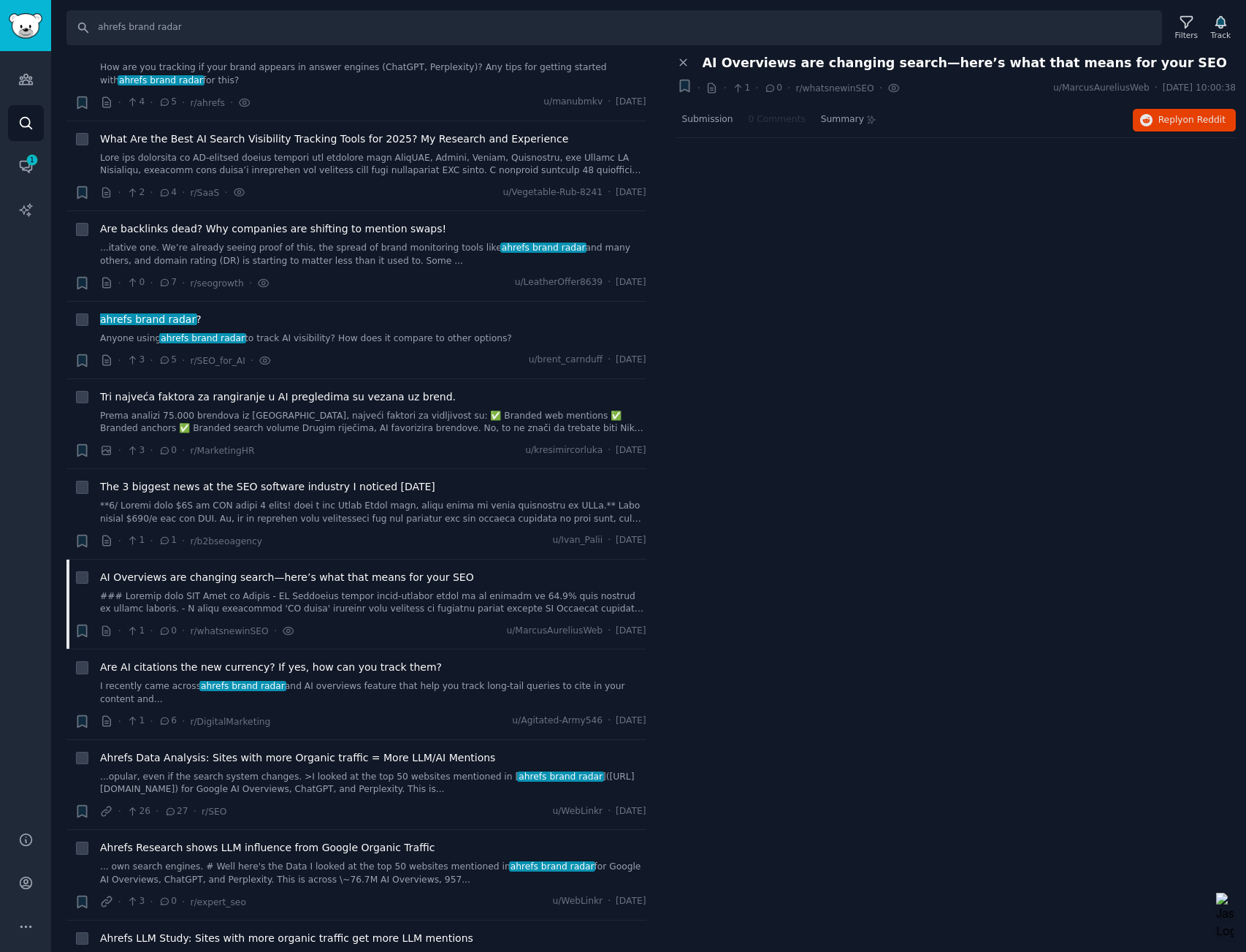
scroll to position [669, 0]
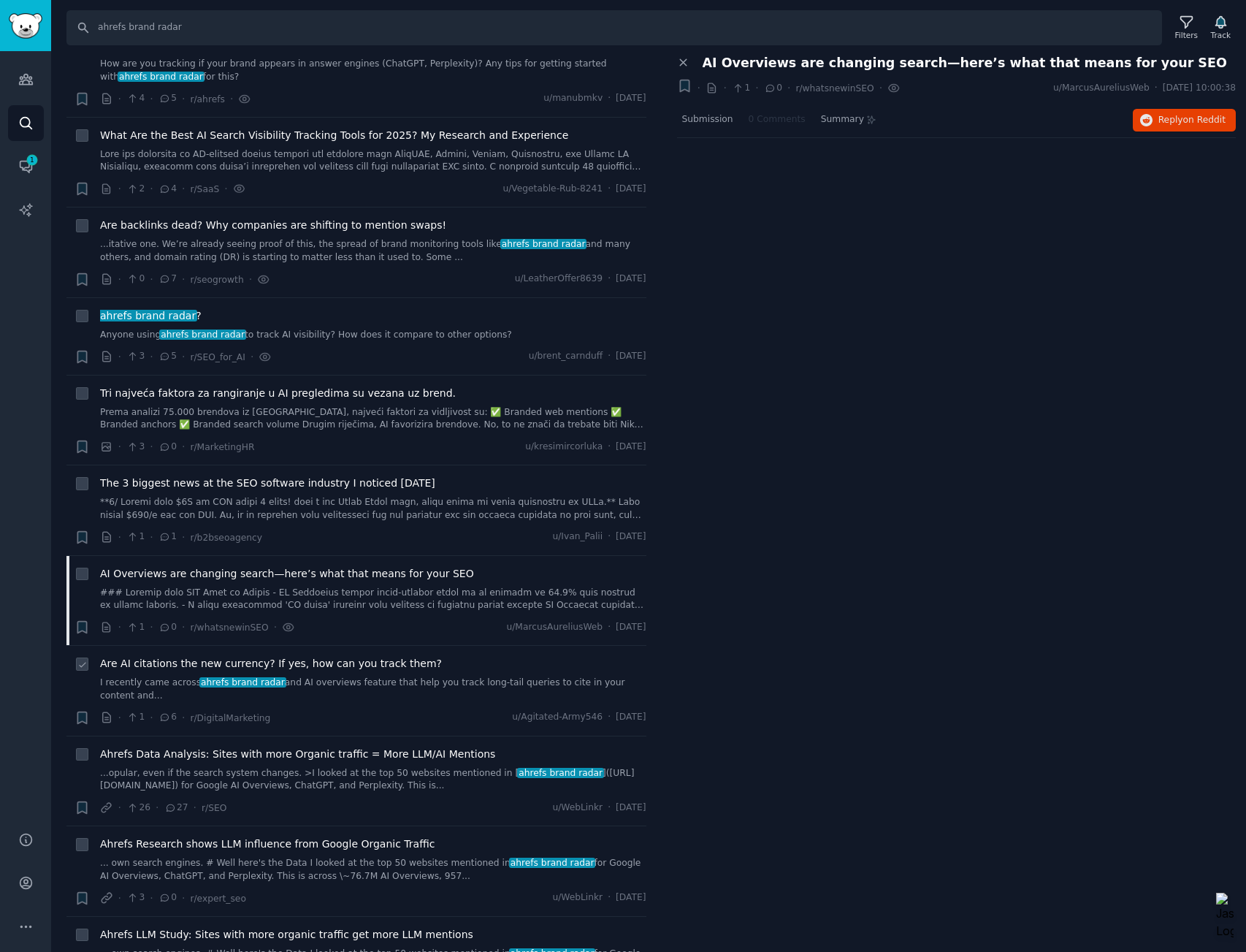
click at [303, 679] on link "I recently came across ahrefs brand radar and AI overviews feature that help yo…" at bounding box center [373, 689] width 547 height 26
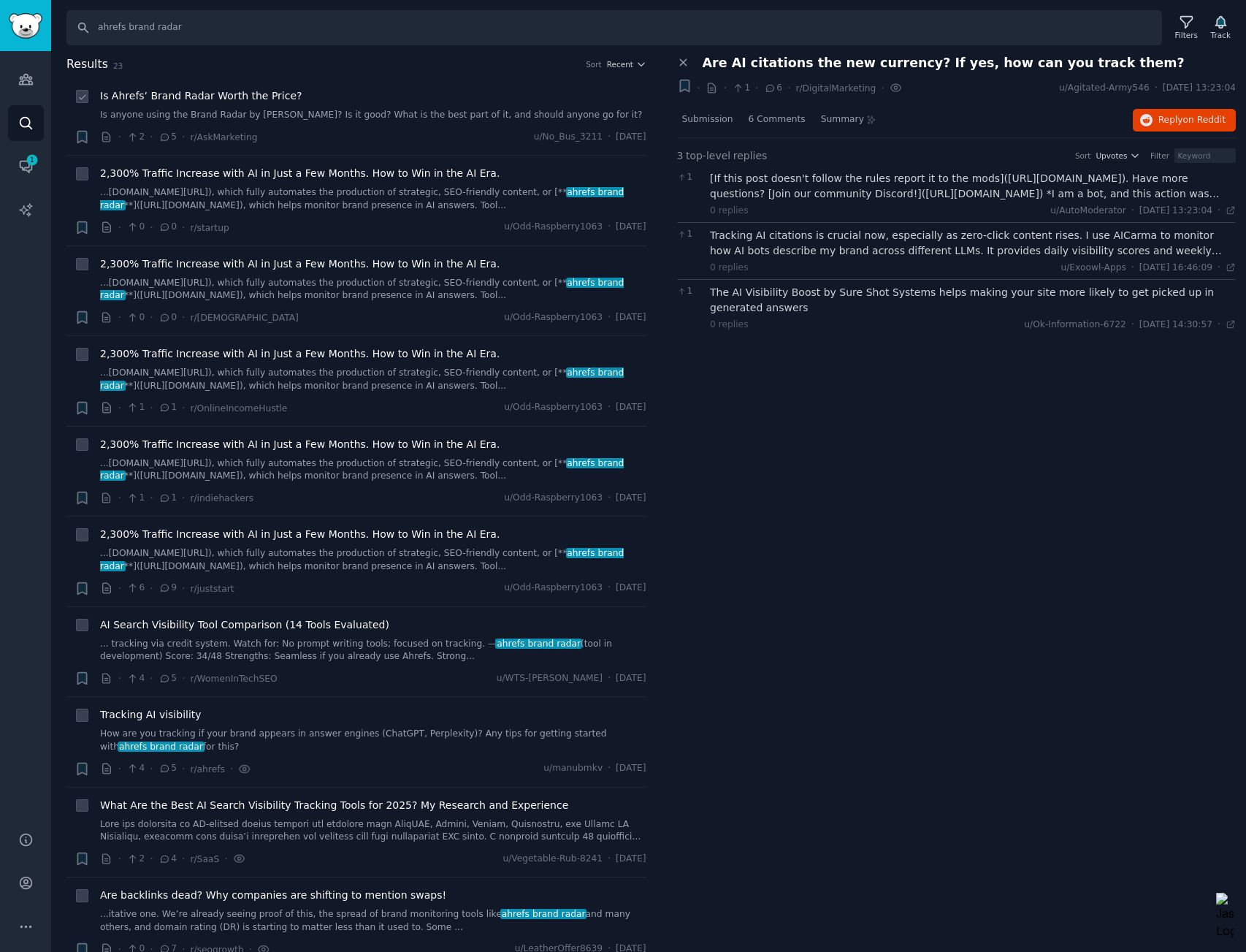
click at [198, 101] on span "Is Ahrefs’ Brand Radar Worth the Price?" at bounding box center [201, 96] width 202 height 15
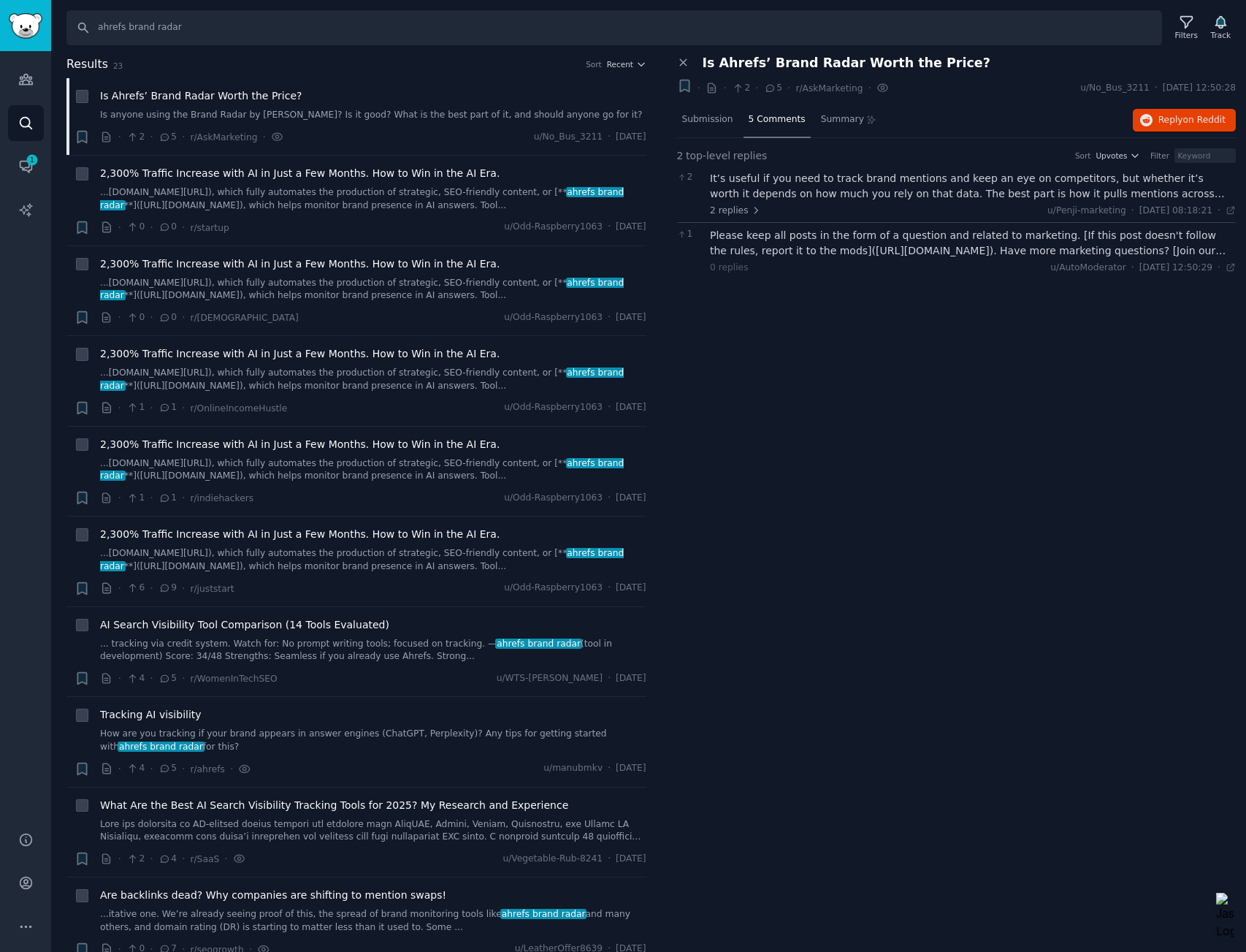
click at [763, 242] on div "Please keep all posts in the form of a question and related to marketing. [If t…" at bounding box center [974, 243] width 526 height 31
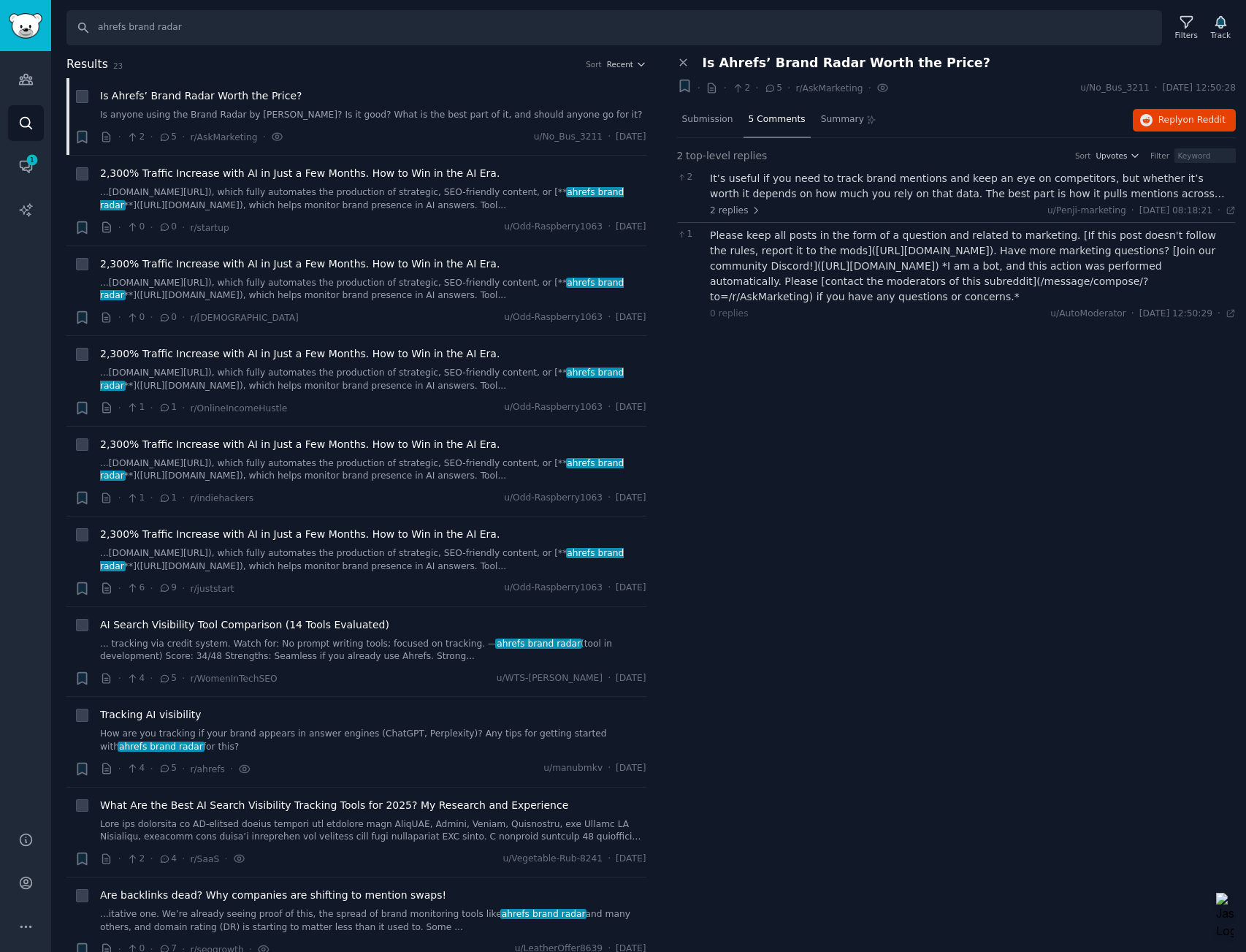
click at [781, 189] on div "It’s useful if you need to track brand mentions and keep an eye on competitors,…" at bounding box center [974, 186] width 526 height 31
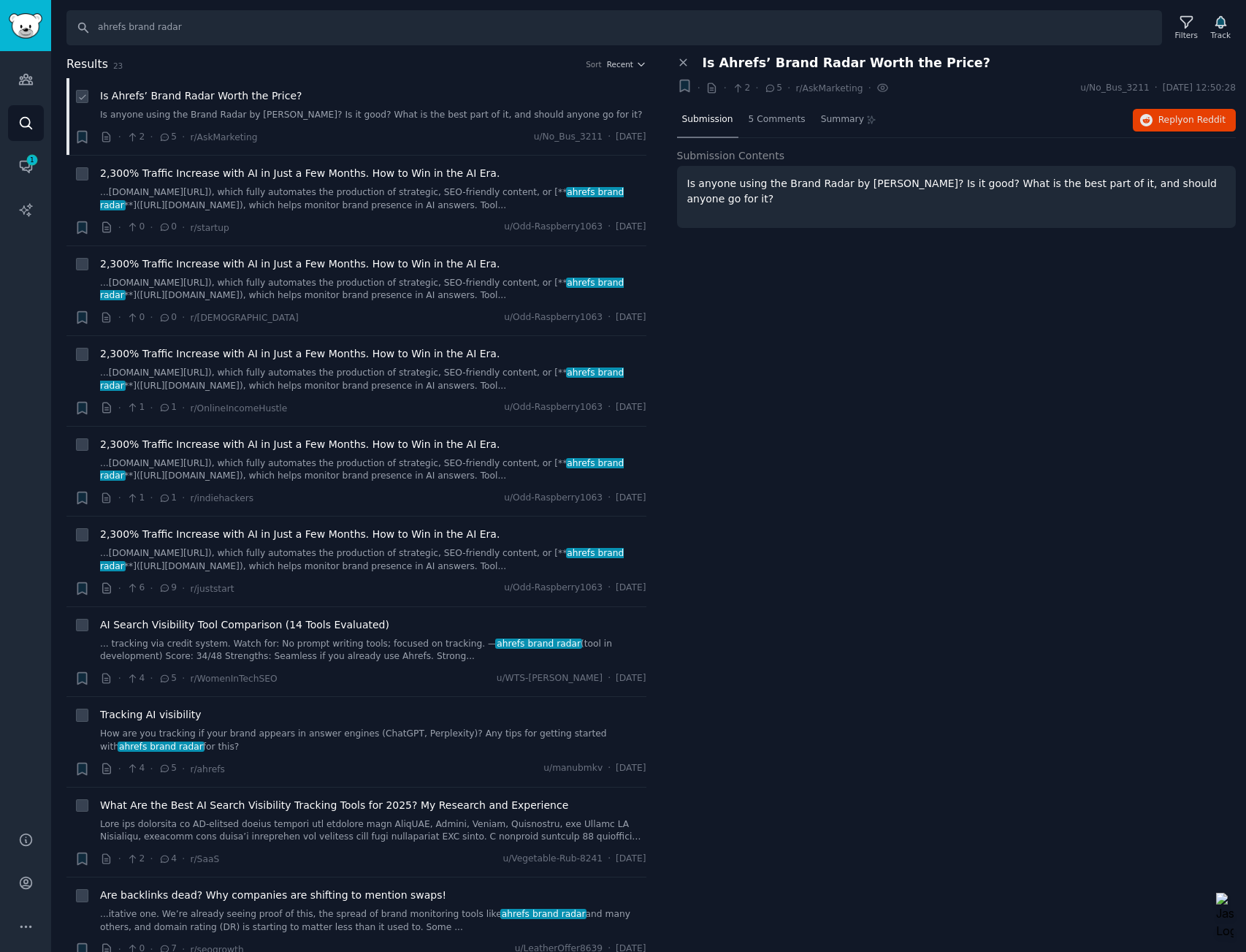
drag, startPoint x: 336, startPoint y: 127, endPoint x: 377, endPoint y: 126, distance: 41.0
click at [336, 127] on div "Is Ahrefs’ Brand Radar Worth the Price? Is anyone using the Brand Radar by Ahre…" at bounding box center [373, 117] width 547 height 56
drag, startPoint x: 160, startPoint y: 114, endPoint x: 148, endPoint y: 108, distance: 13.4
click at [160, 114] on link "Is anyone using the Brand Radar by [PERSON_NAME]? Is it good? What is the best …" at bounding box center [373, 114] width 547 height 13
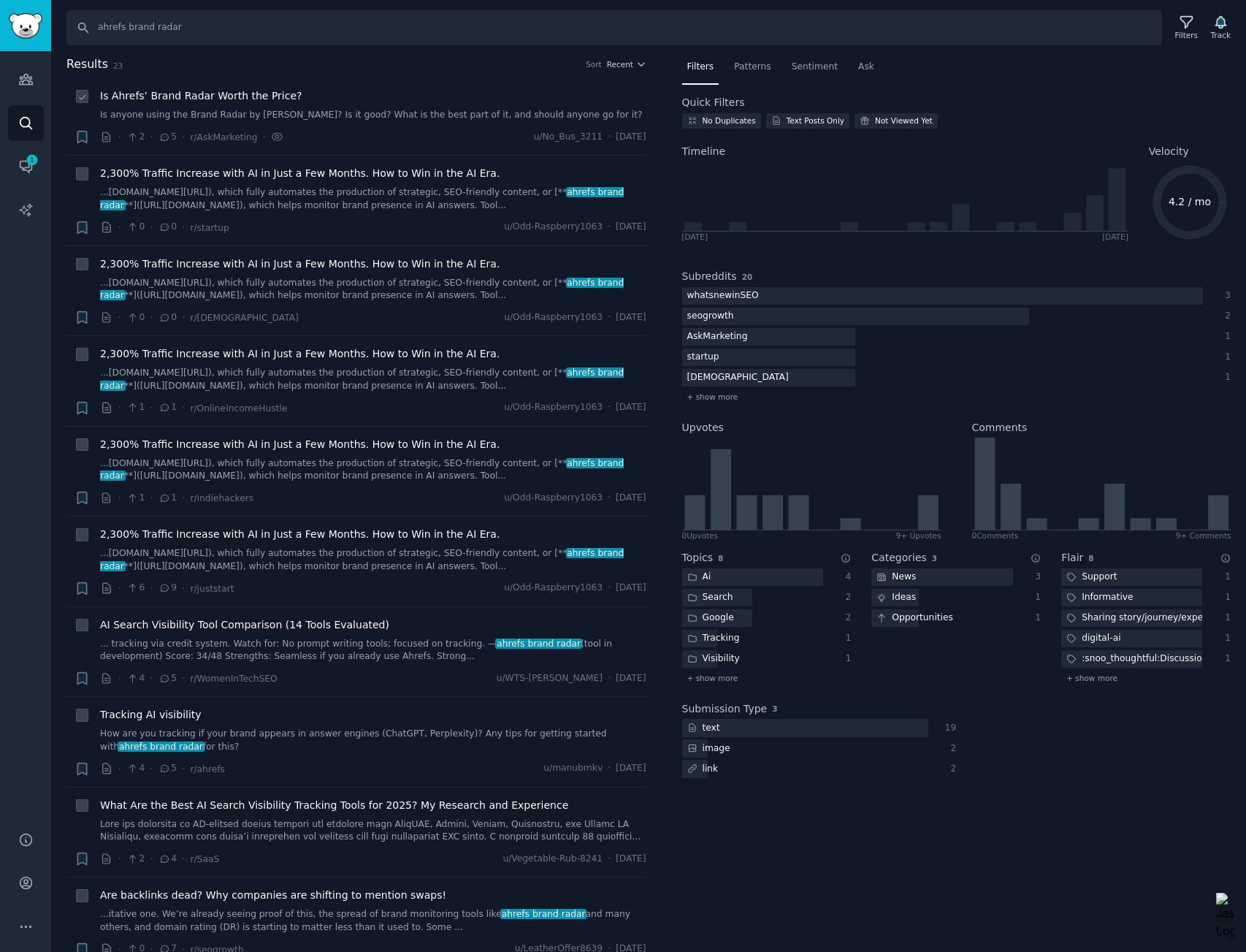
click at [85, 94] on icon at bounding box center [83, 97] width 10 height 10
drag, startPoint x: 81, startPoint y: 95, endPoint x: 129, endPoint y: 105, distance: 49.0
click at [81, 95] on icon at bounding box center [83, 97] width 10 height 10
checkbox input "false"
click at [170, 138] on span "5" at bounding box center [167, 137] width 18 height 13
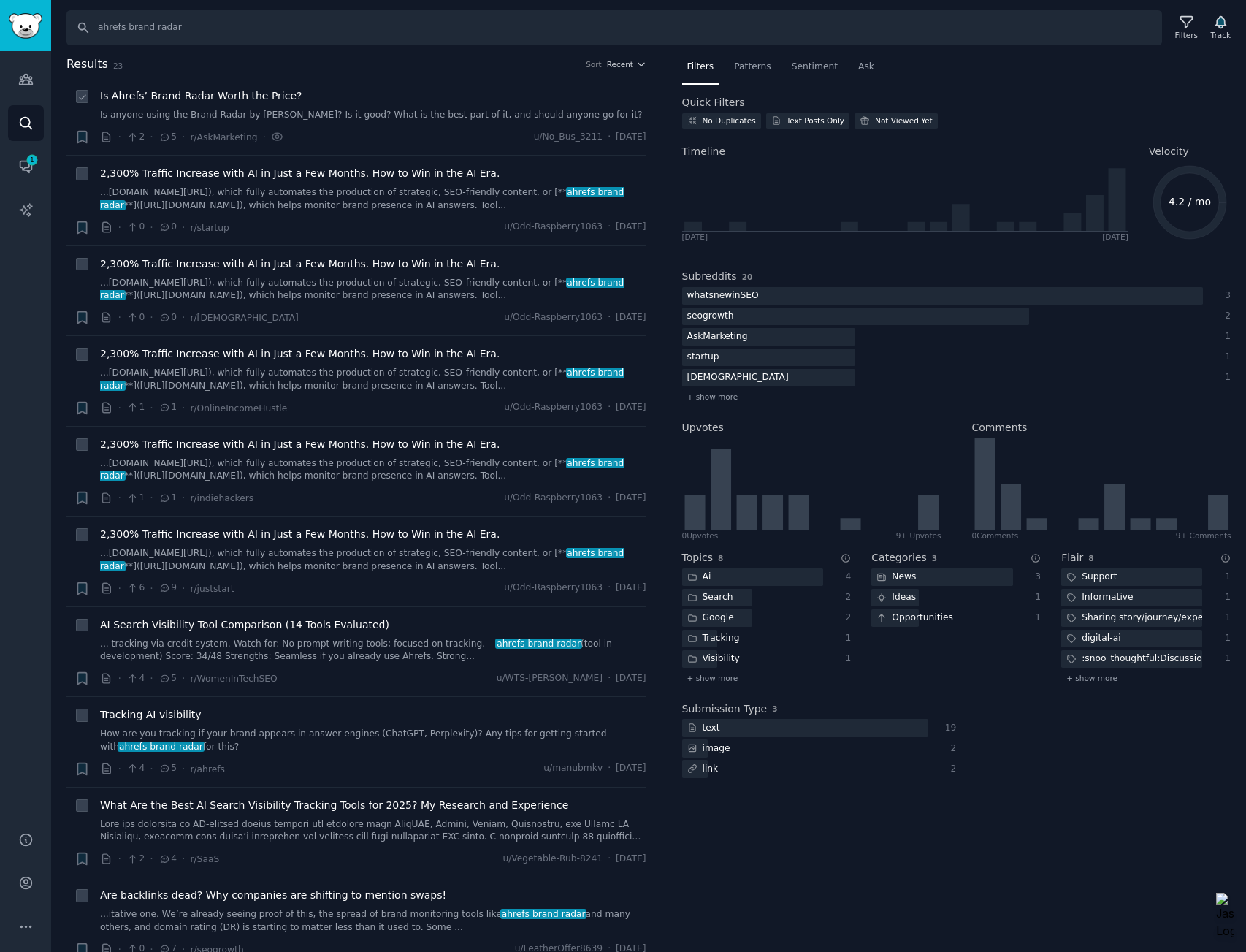
click at [278, 94] on span "Is Ahrefs’ Brand Radar Worth the Price?" at bounding box center [201, 96] width 202 height 15
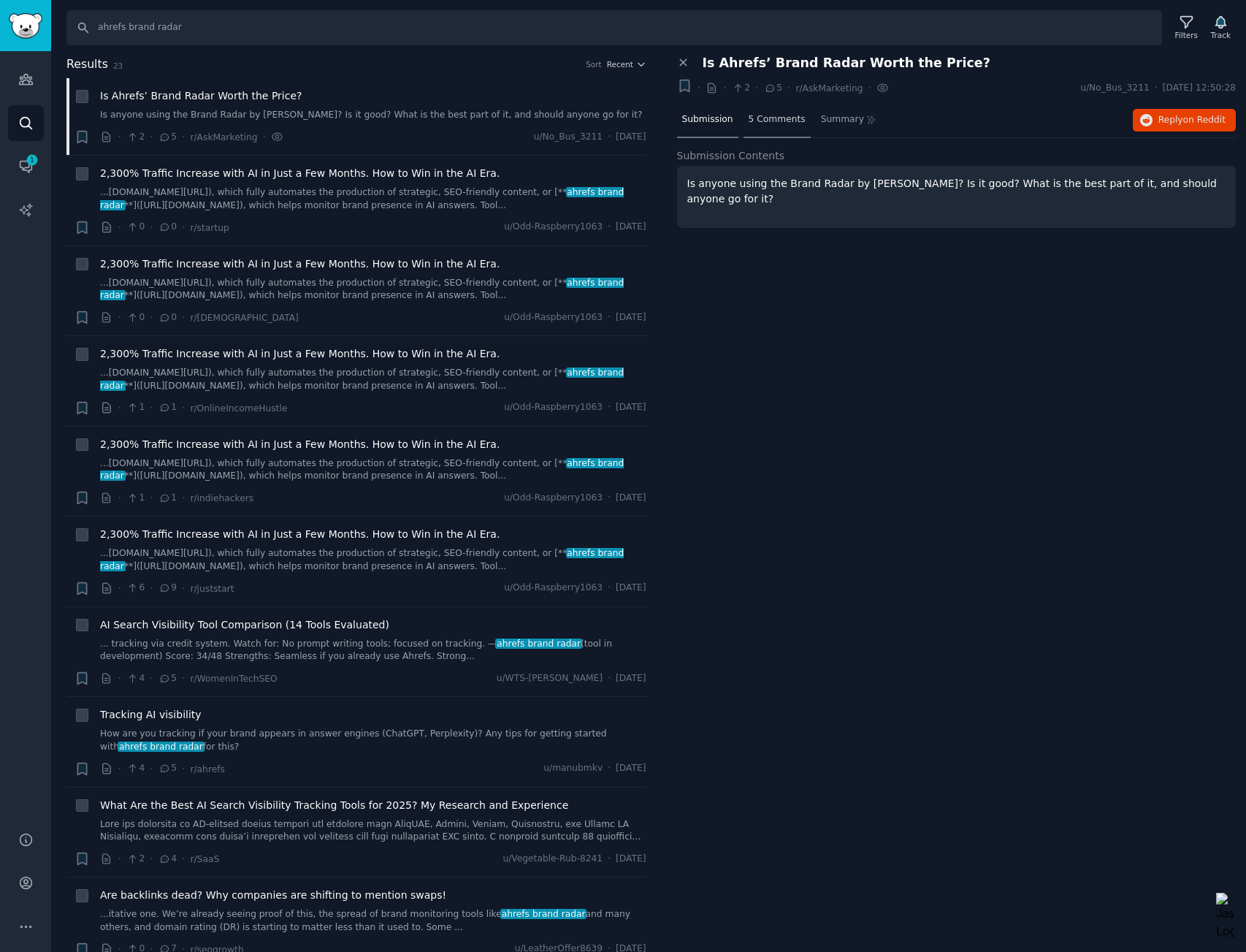
click at [767, 124] on span "5 Comments" at bounding box center [777, 120] width 57 height 13
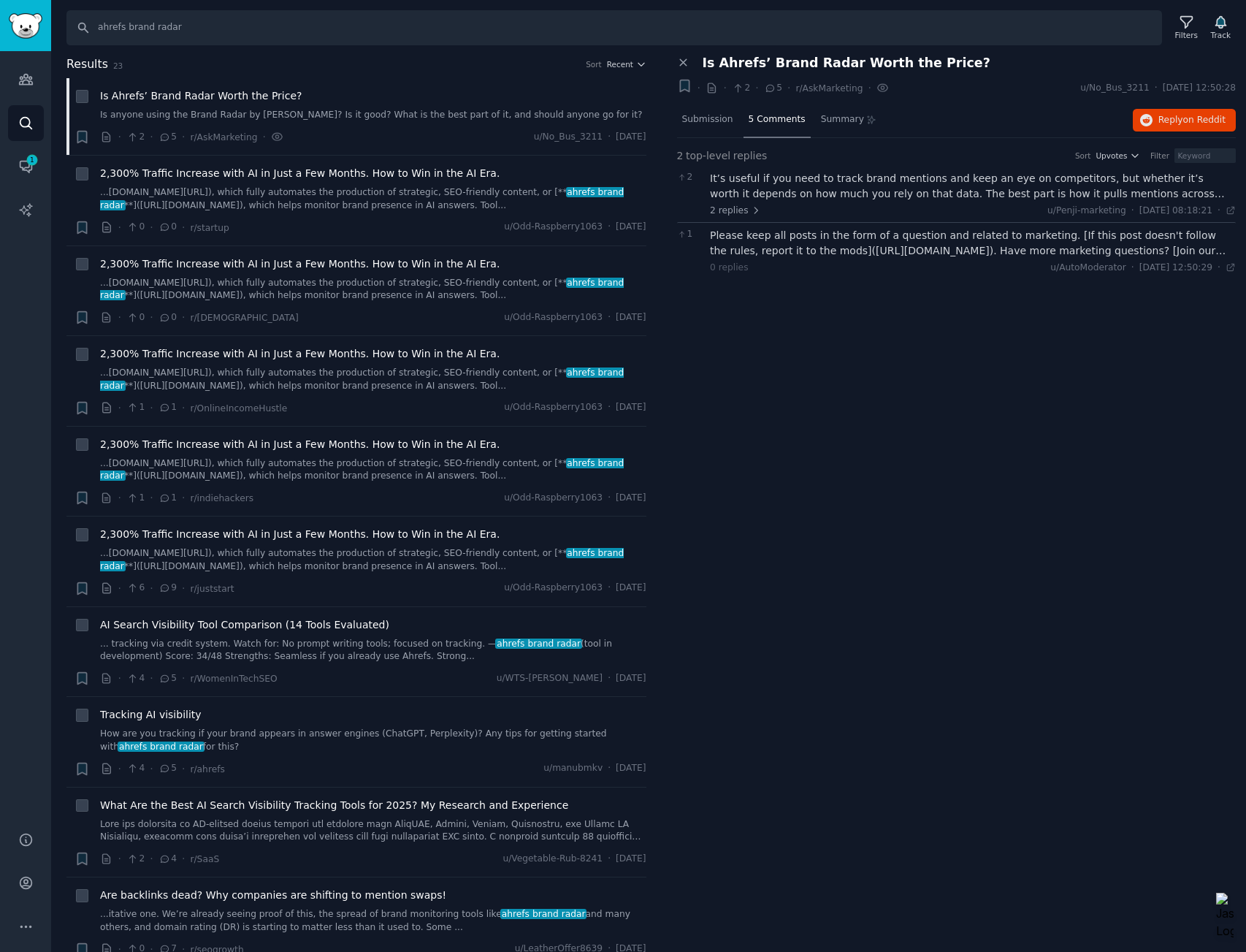
click at [1044, 196] on div "It’s useful if you need to track brand mentions and keep an eye on competitors,…" at bounding box center [974, 186] width 526 height 31
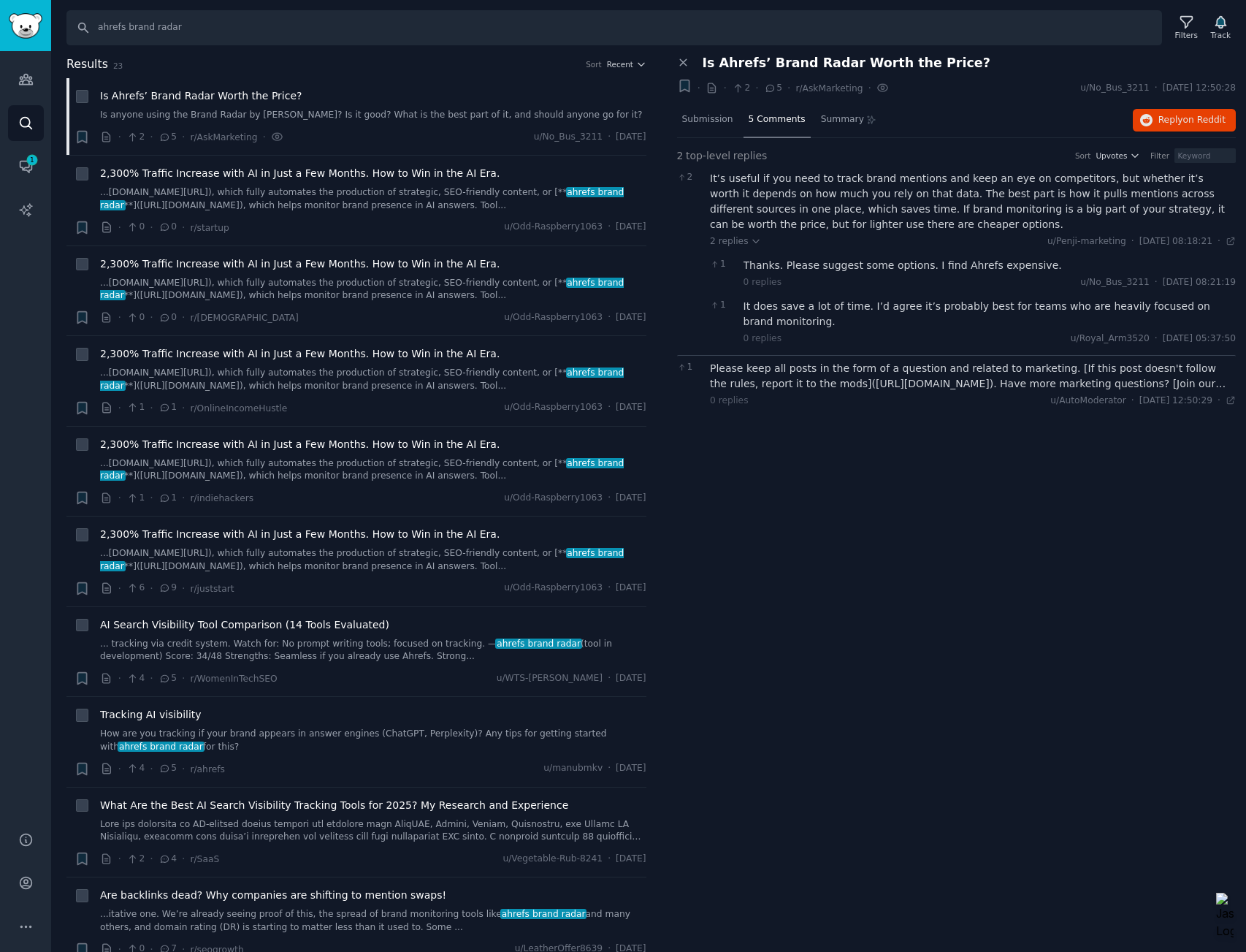
click at [734, 370] on div "Please keep all posts in the form of a question and related to marketing. [If t…" at bounding box center [974, 377] width 526 height 31
